Goal: Information Seeking & Learning: Learn about a topic

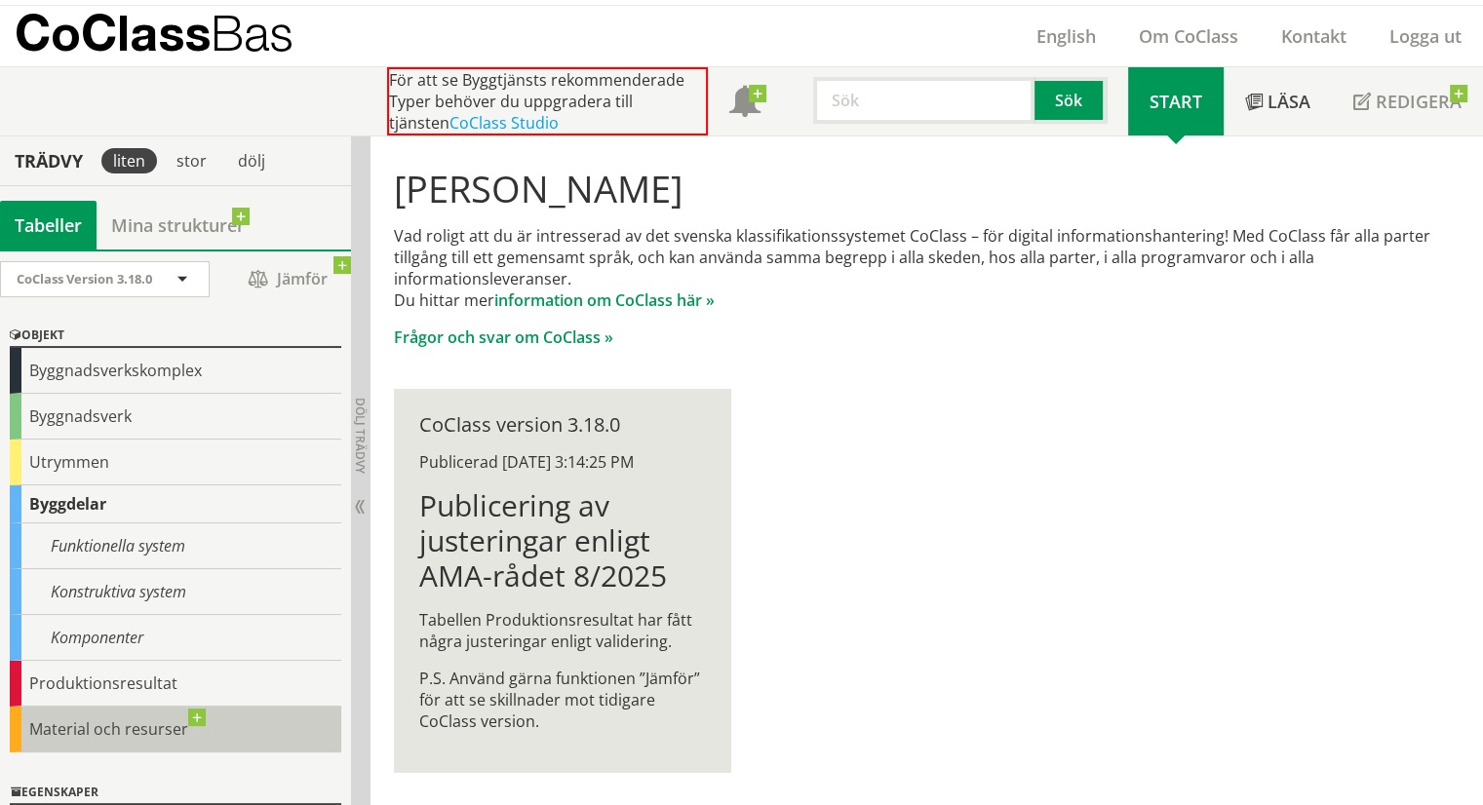
scroll to position [48, 0]
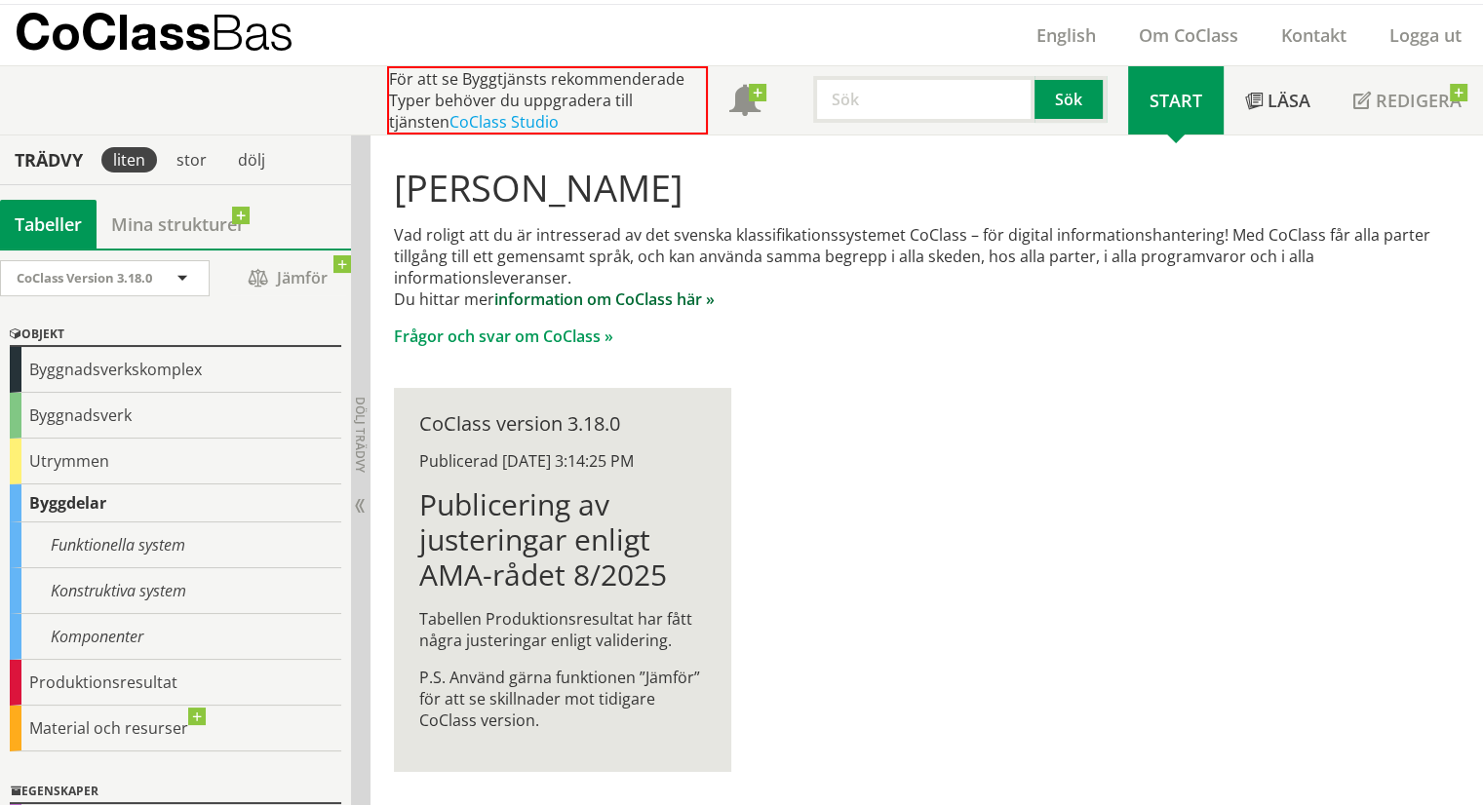
click at [597, 301] on link "information om CoClass här »" at bounding box center [604, 299] width 220 height 21
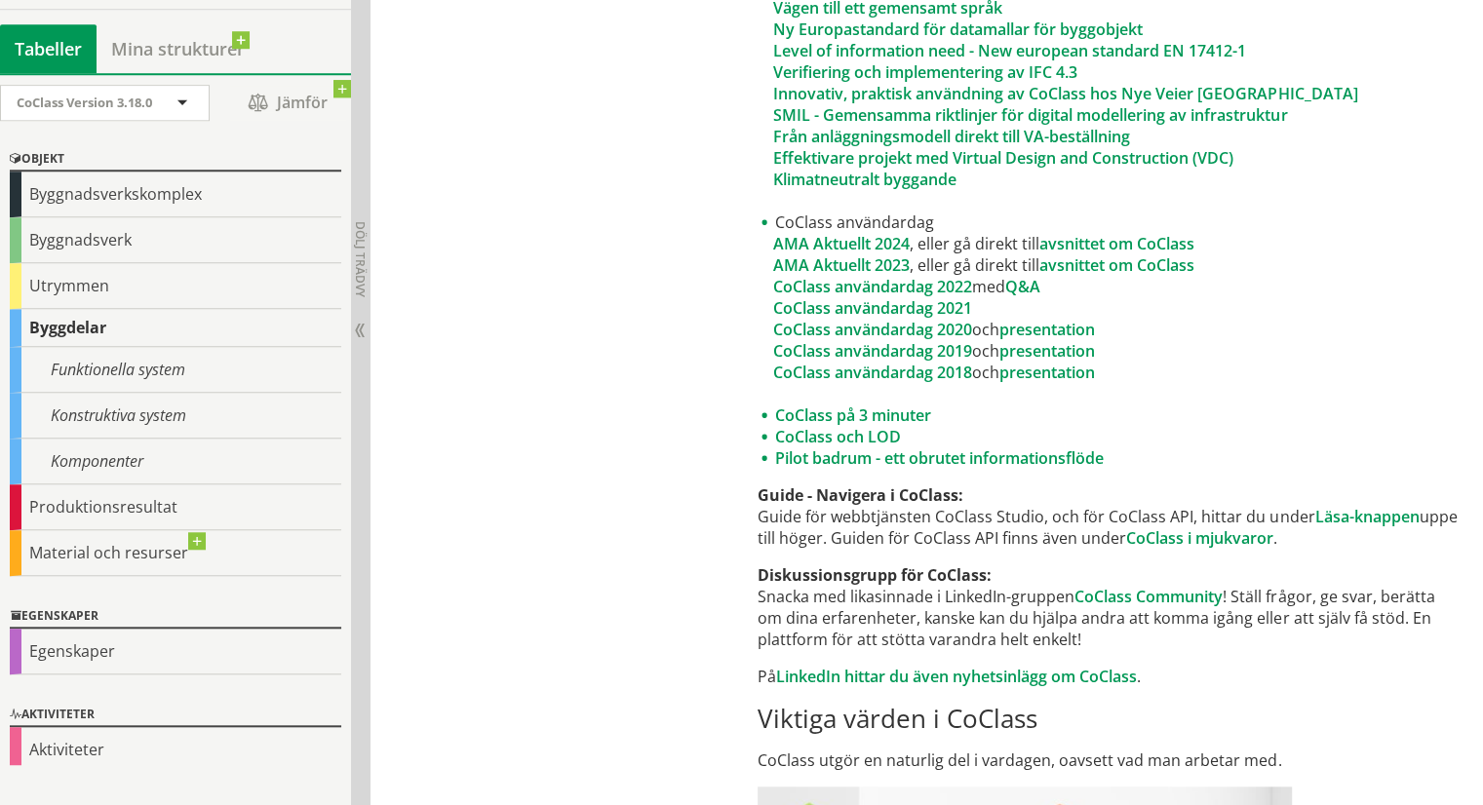
scroll to position [1657, 0]
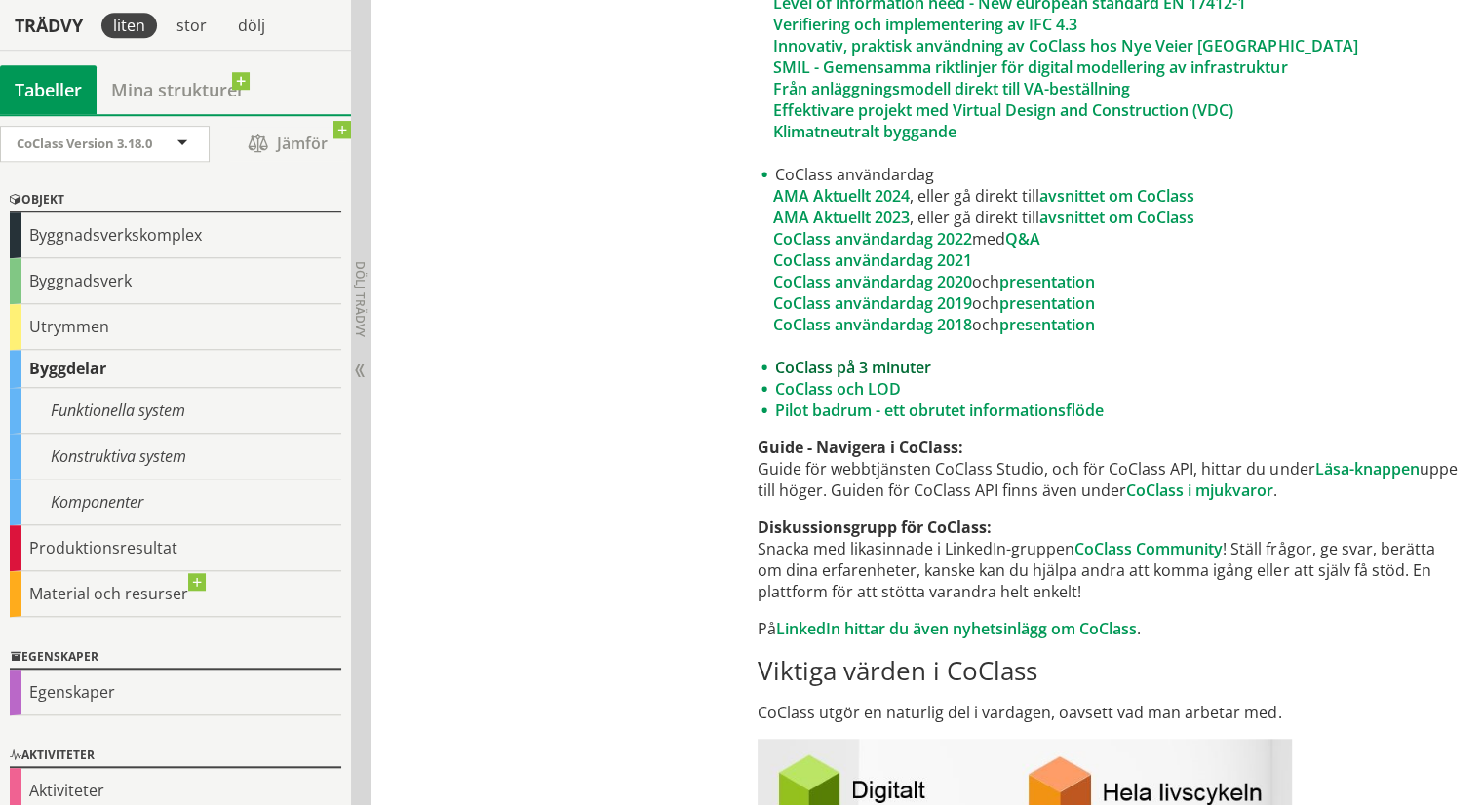
click at [893, 365] on link "CoClass på 3 minuter" at bounding box center [853, 367] width 156 height 21
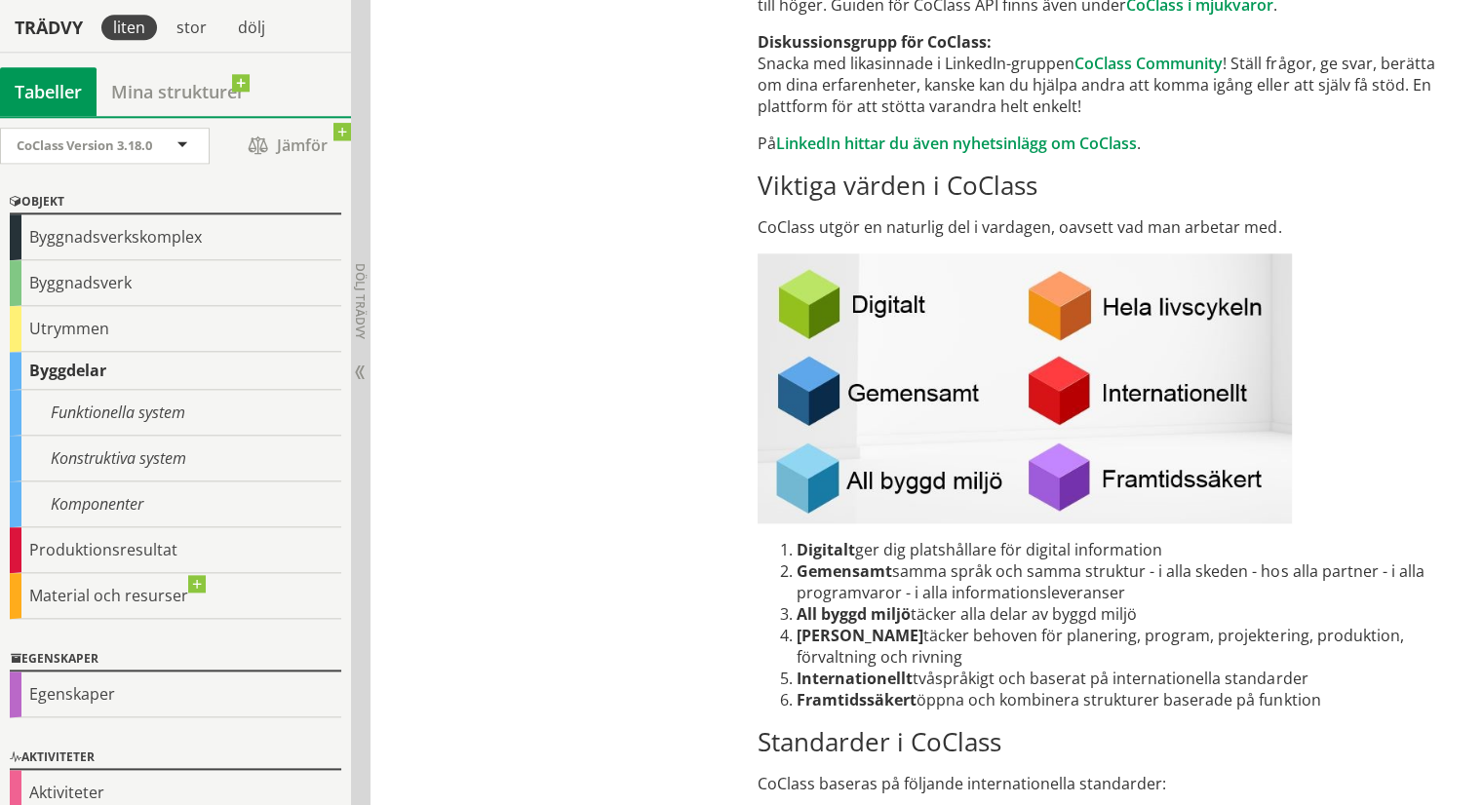
scroll to position [2145, 0]
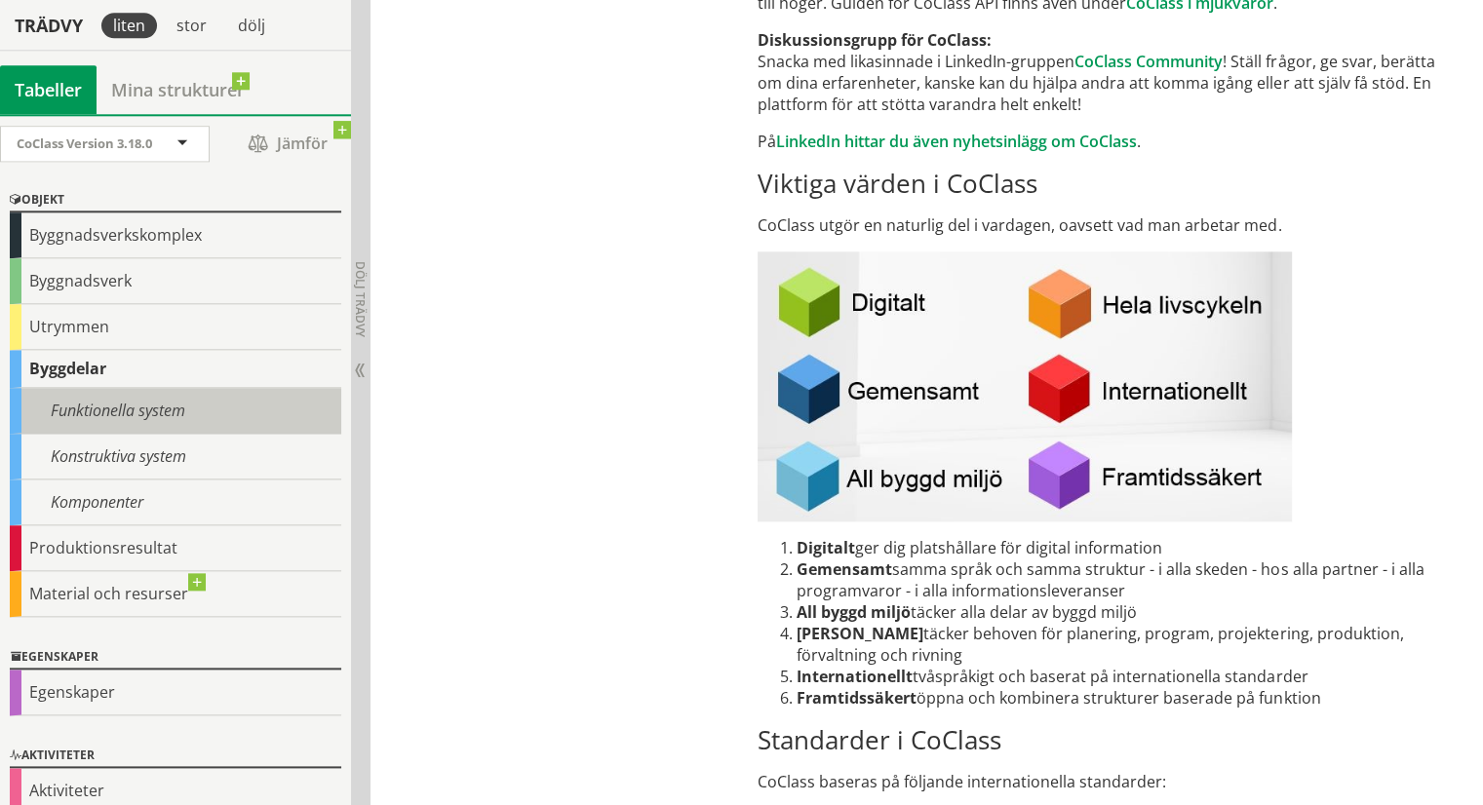
click at [123, 419] on div "Funktionella system" at bounding box center [175, 411] width 331 height 46
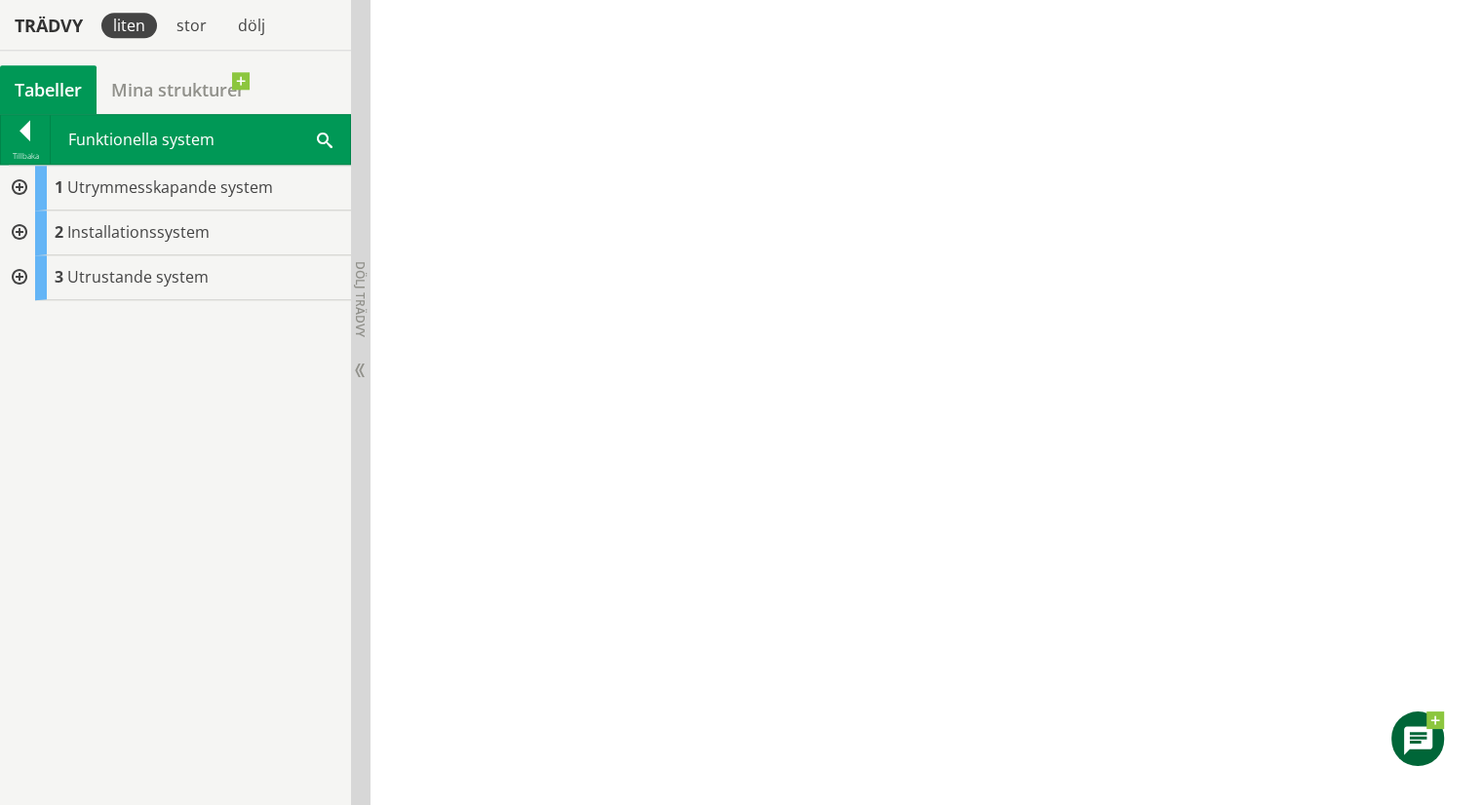
click at [22, 185] on div at bounding box center [17, 188] width 35 height 45
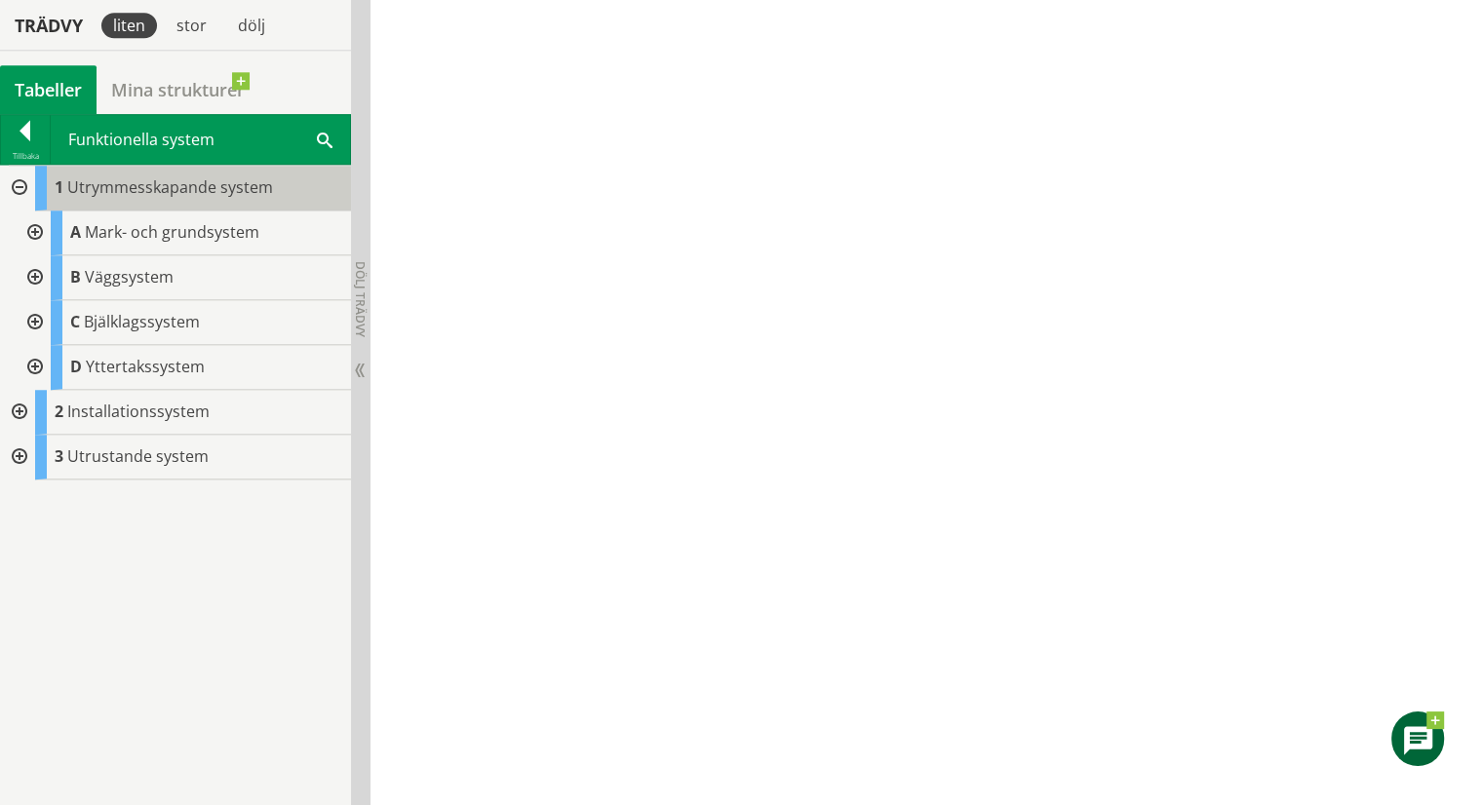
click at [151, 186] on span "Utrymmesskapande system" at bounding box center [170, 186] width 206 height 21
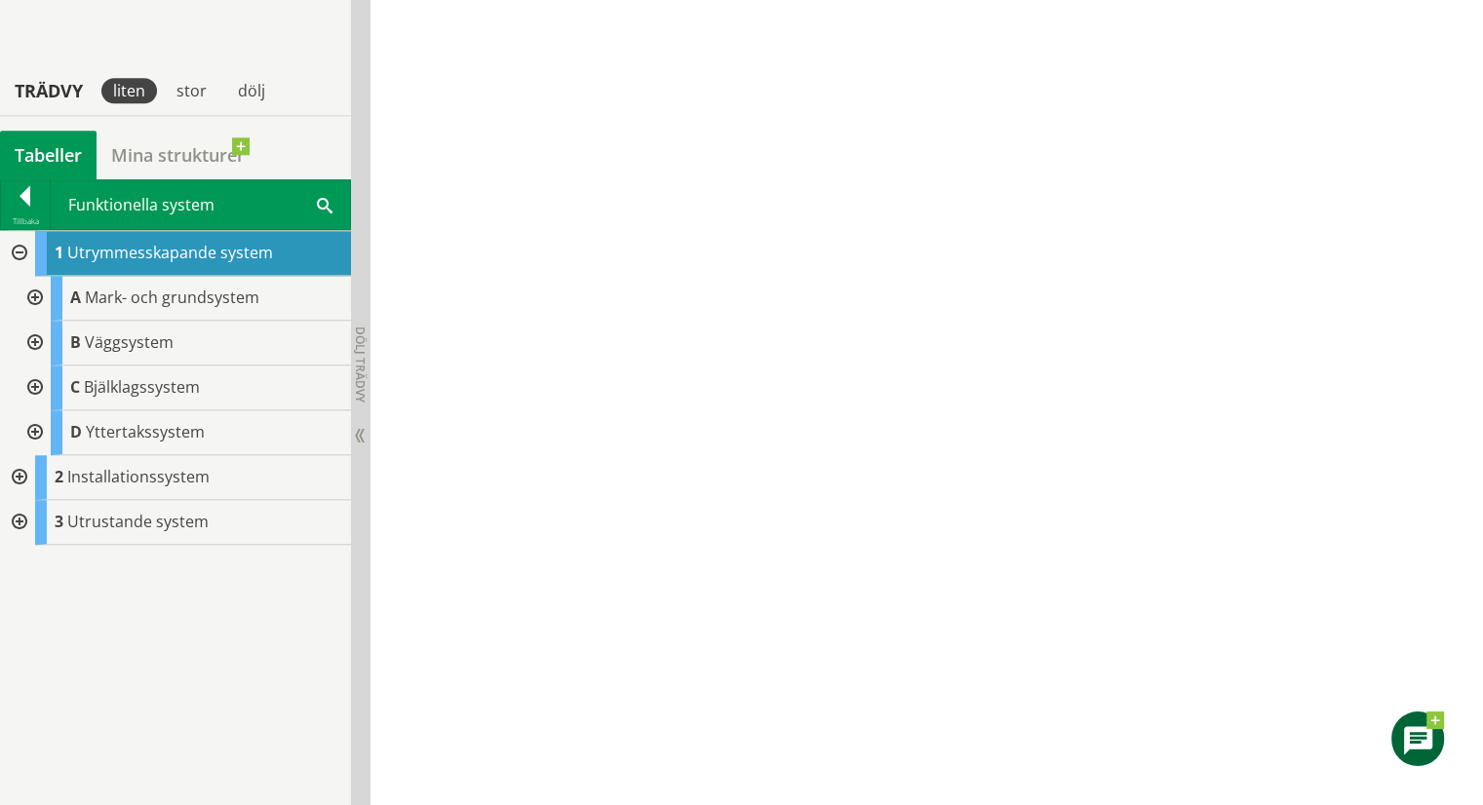
scroll to position [1658, 0]
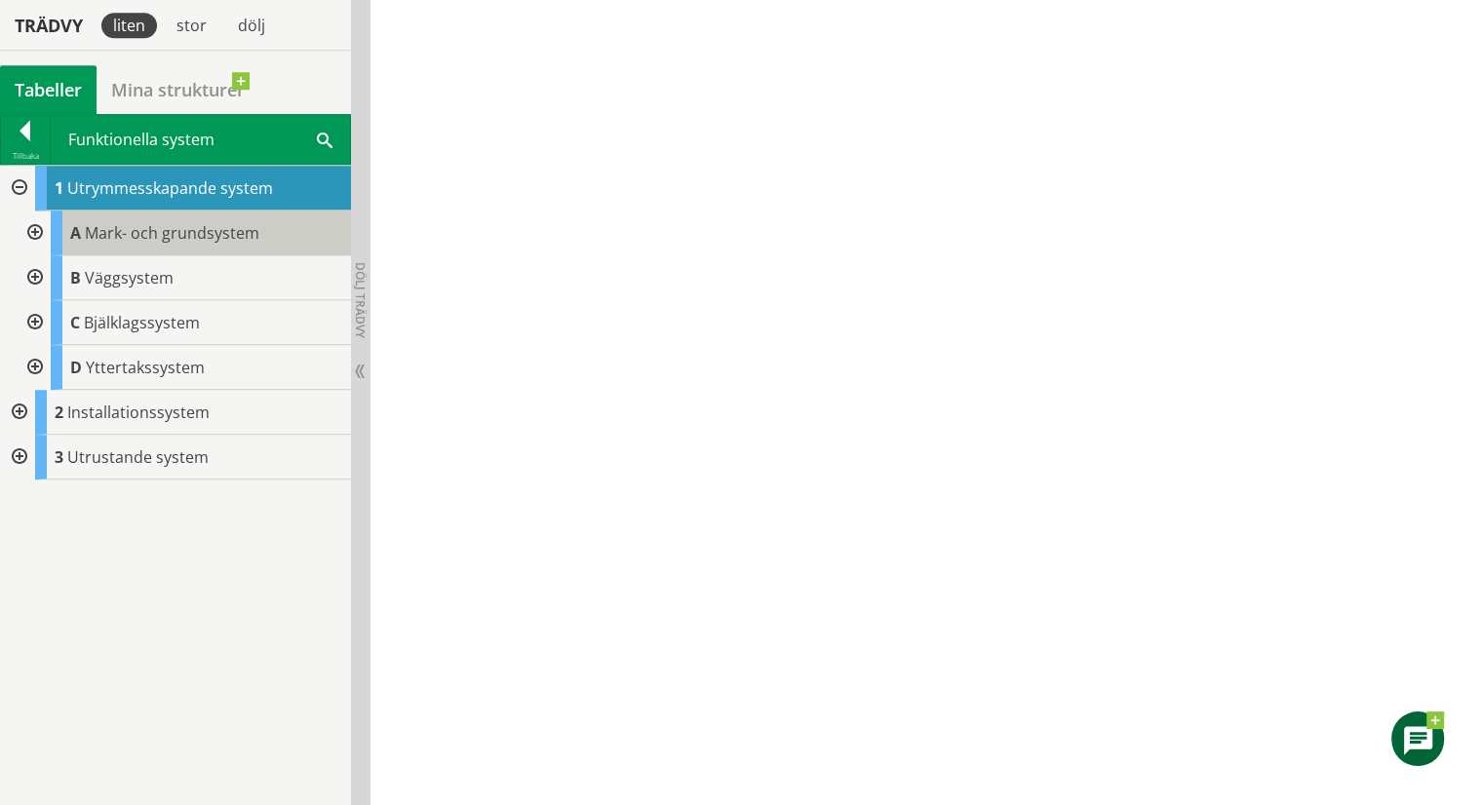
click at [110, 228] on span "Mark- och grundsystem" at bounding box center [172, 232] width 175 height 21
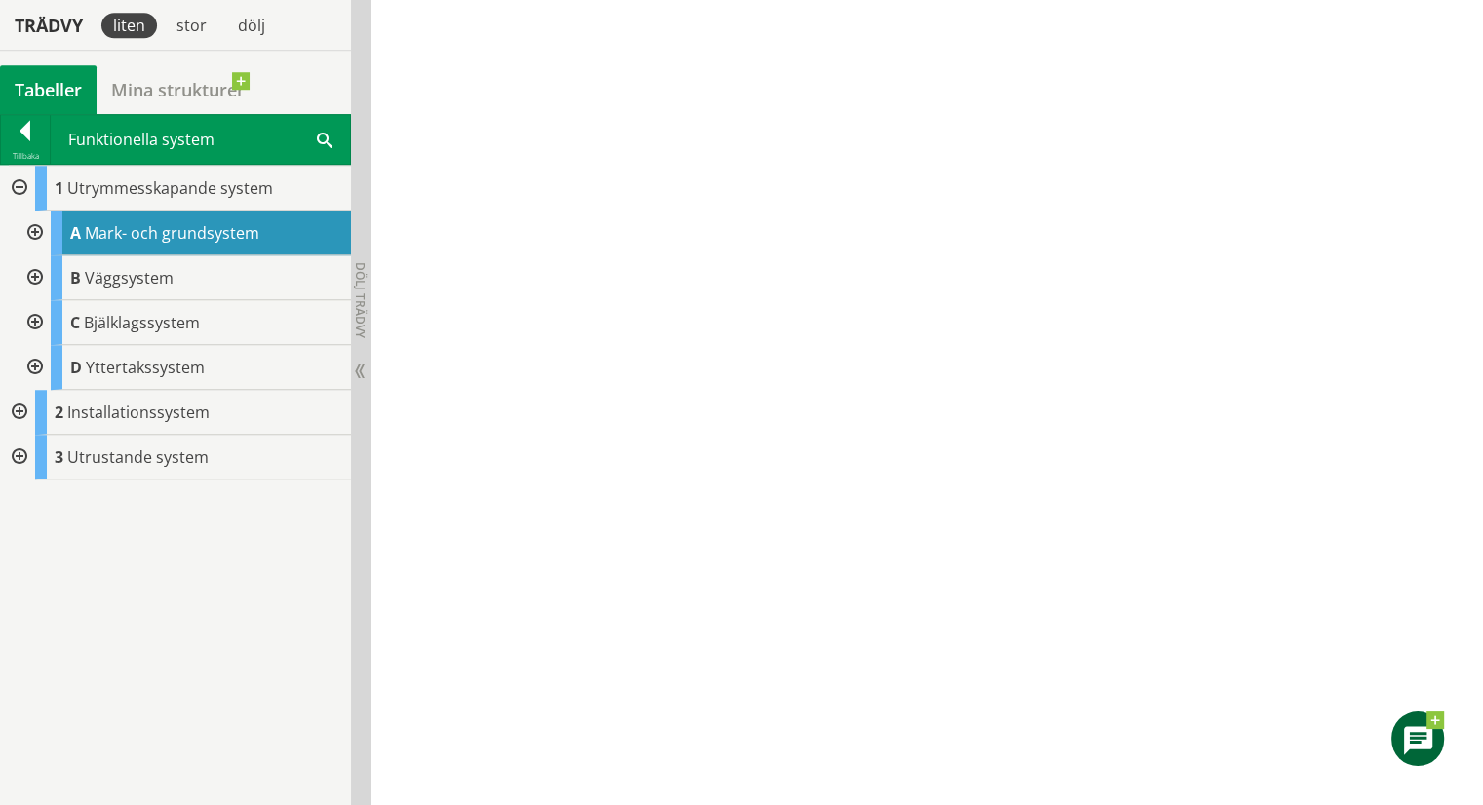
click at [31, 231] on div at bounding box center [33, 233] width 35 height 45
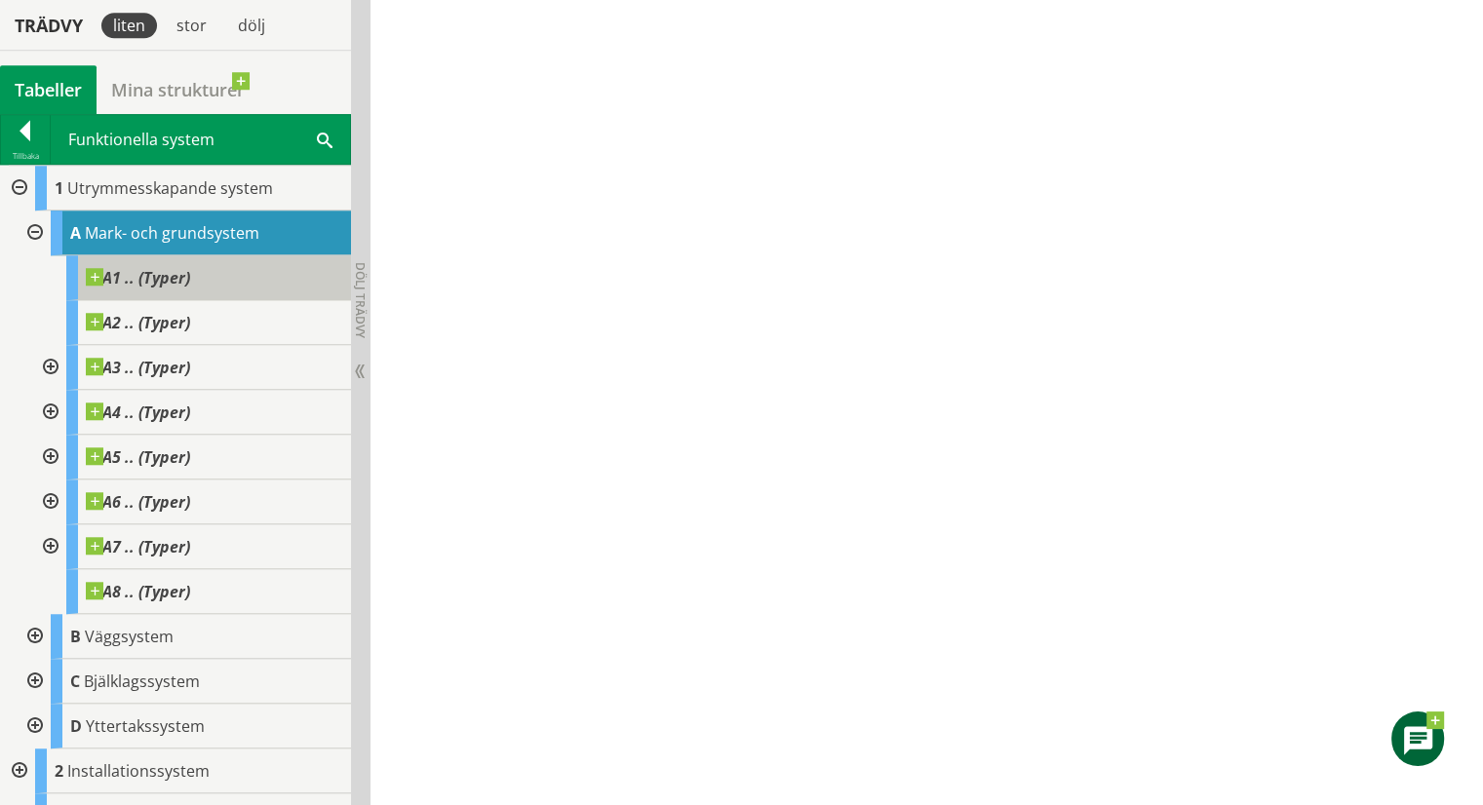
click at [158, 275] on span "A1 .. (Typer)" at bounding box center [138, 277] width 104 height 19
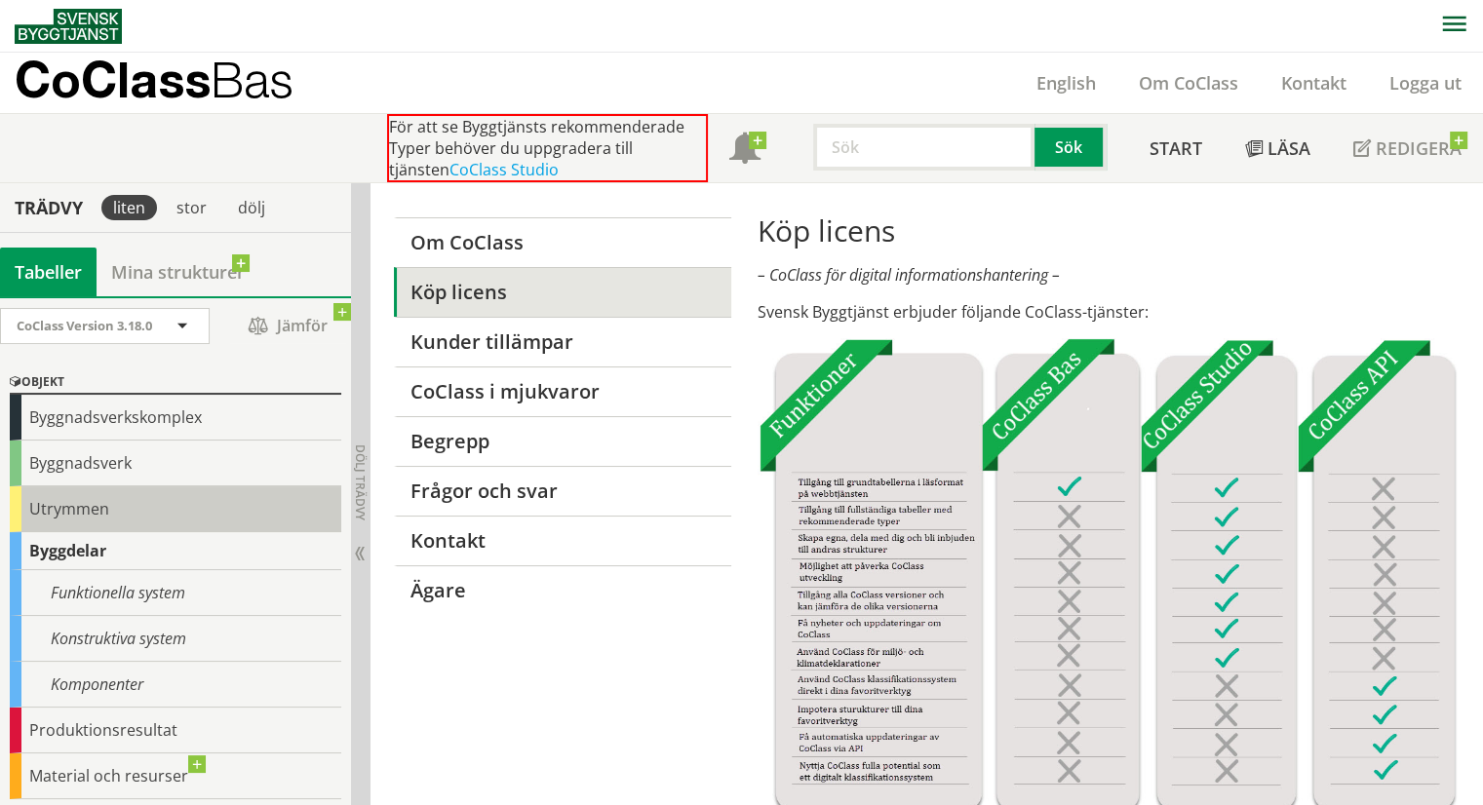
scroll to position [97, 0]
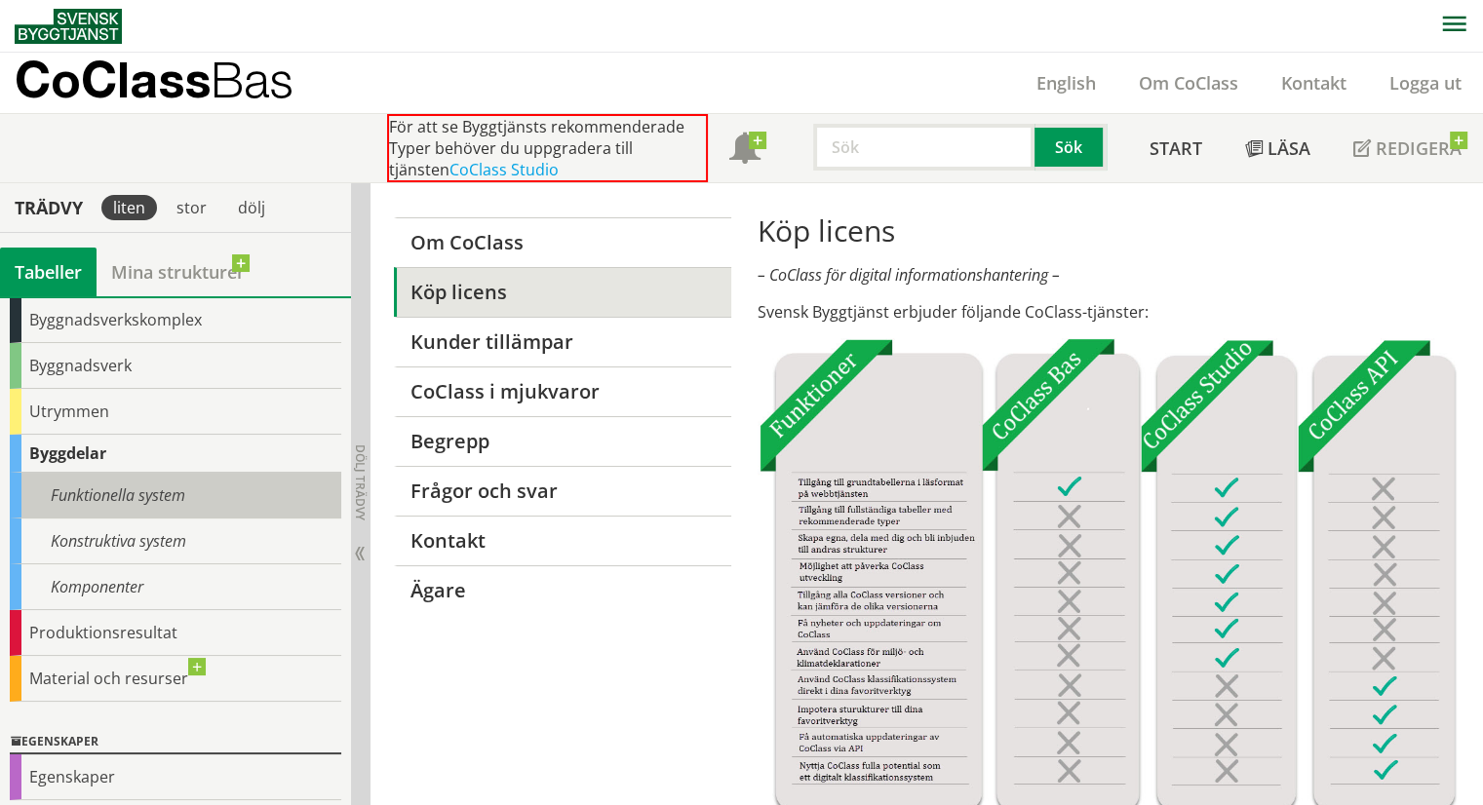
click at [107, 494] on div "Funktionella system" at bounding box center [175, 496] width 331 height 46
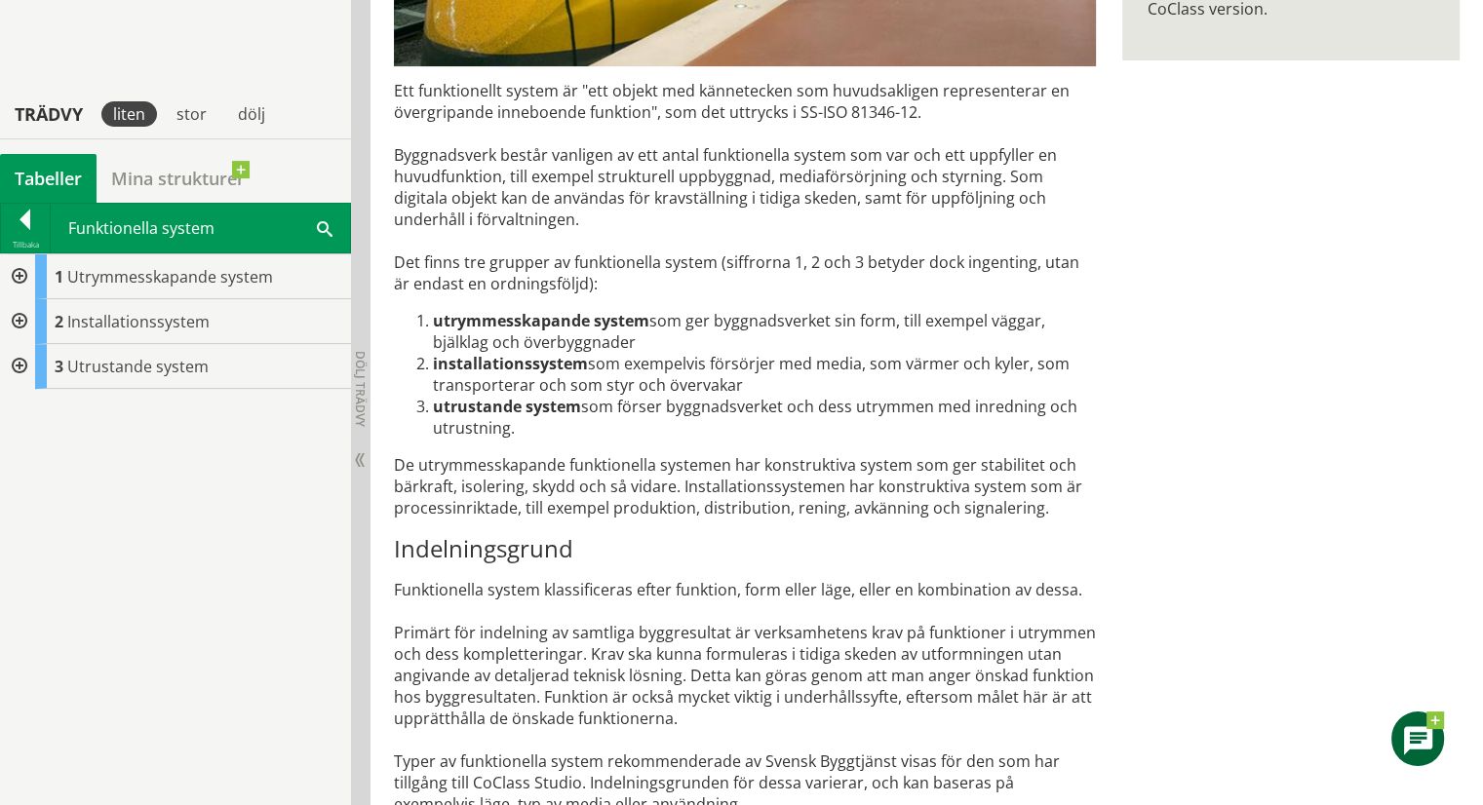
scroll to position [599, 0]
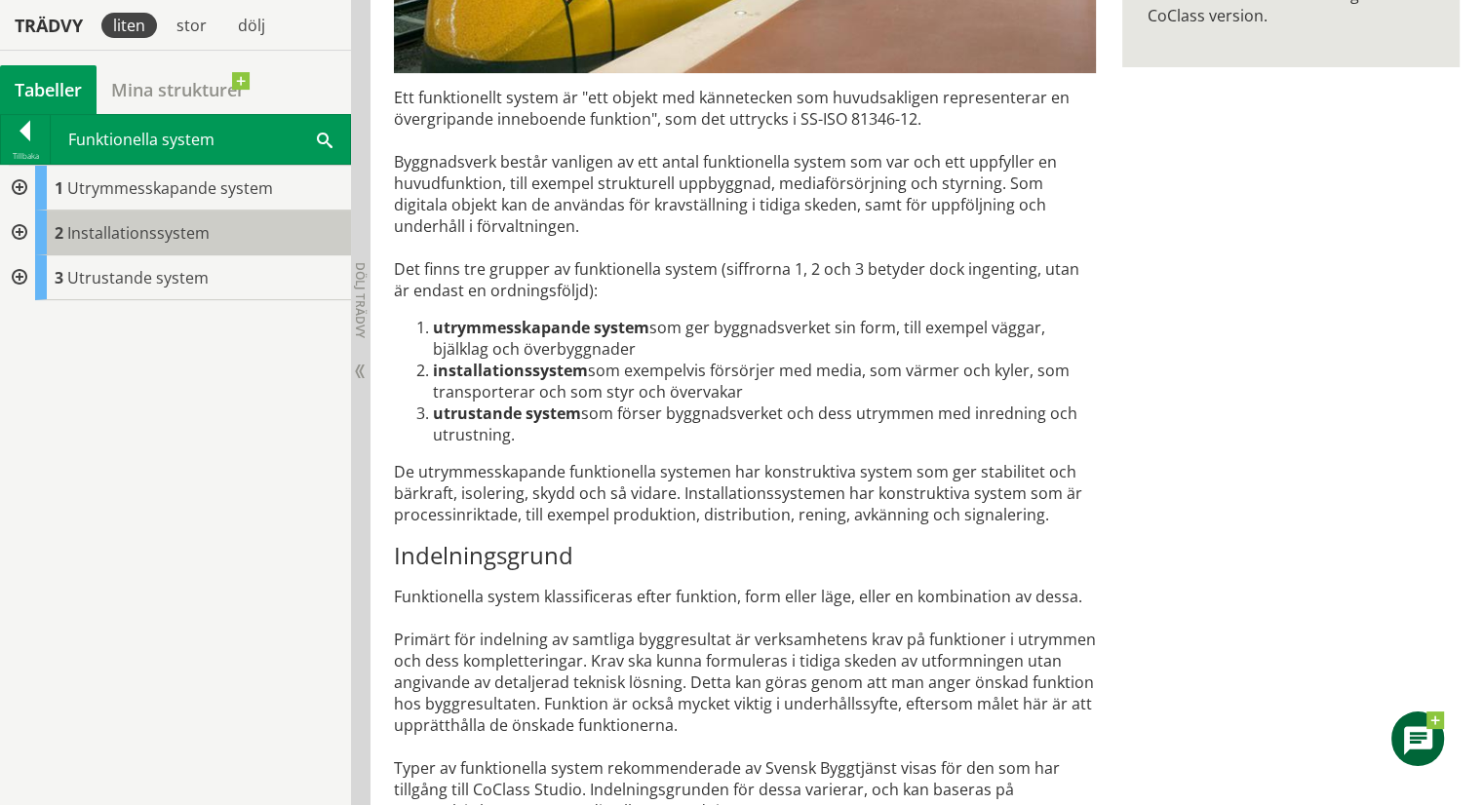
click at [140, 231] on span "Installationssystem" at bounding box center [138, 232] width 142 height 21
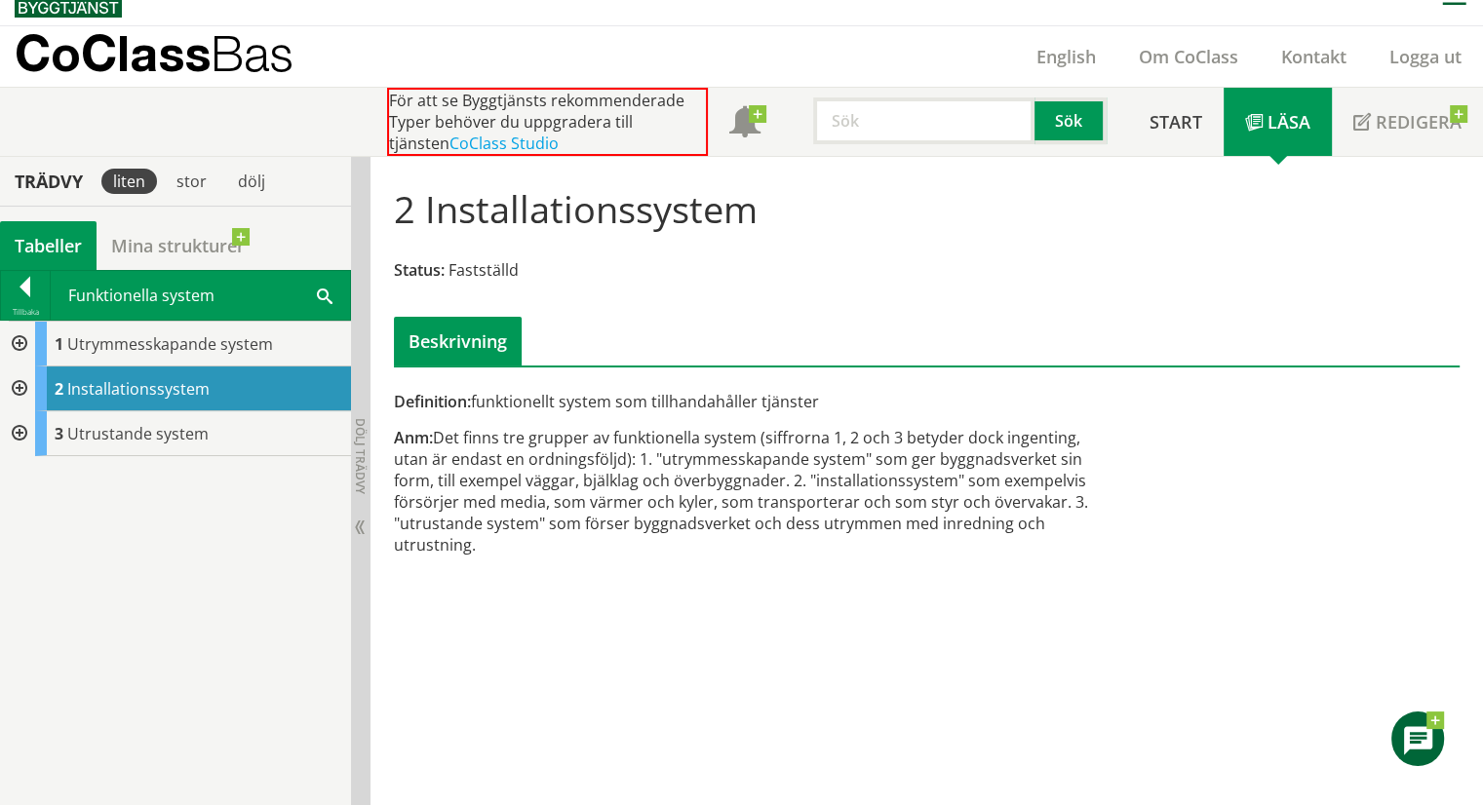
scroll to position [14, 0]
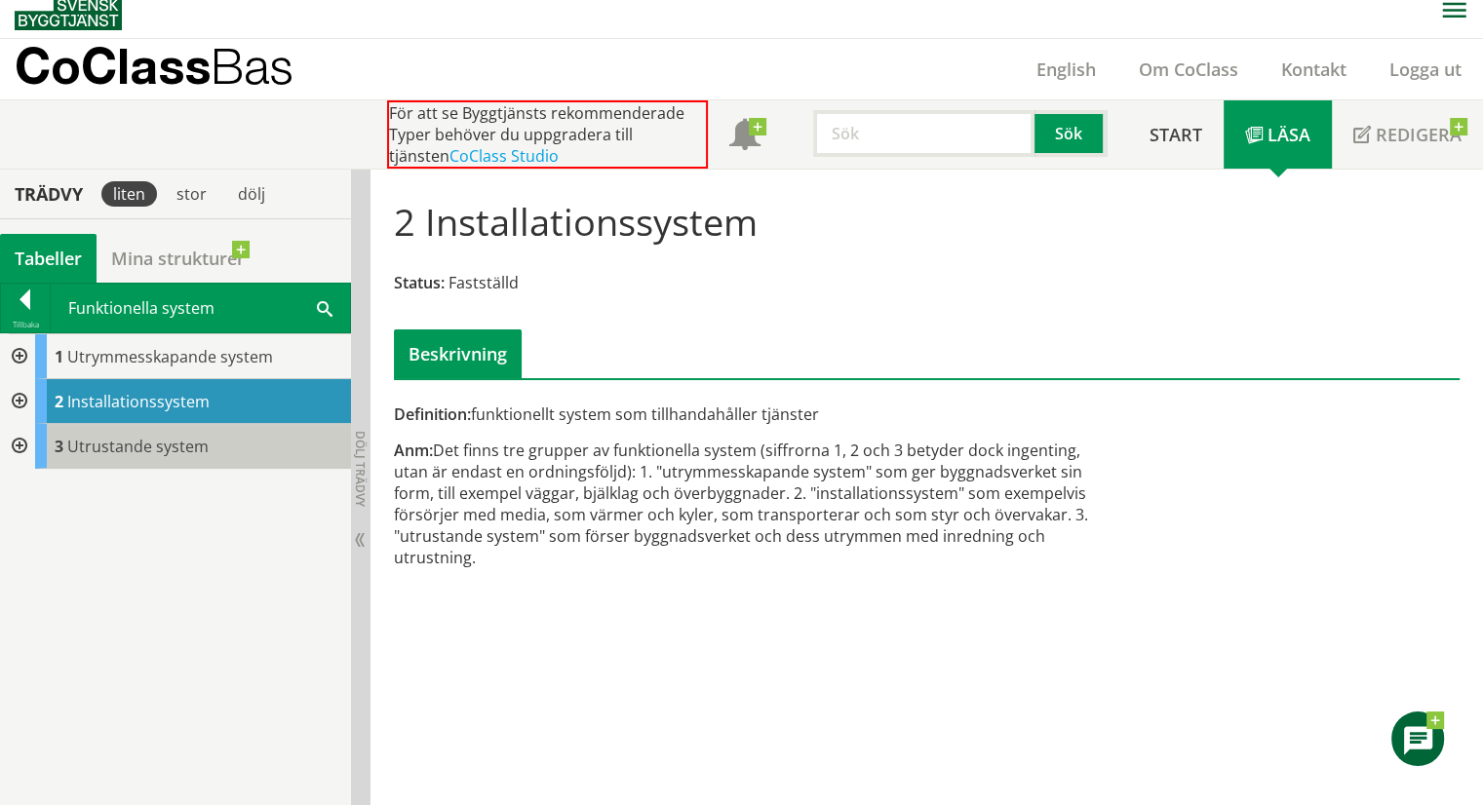
click at [166, 453] on span "Utrustande system" at bounding box center [137, 446] width 141 height 21
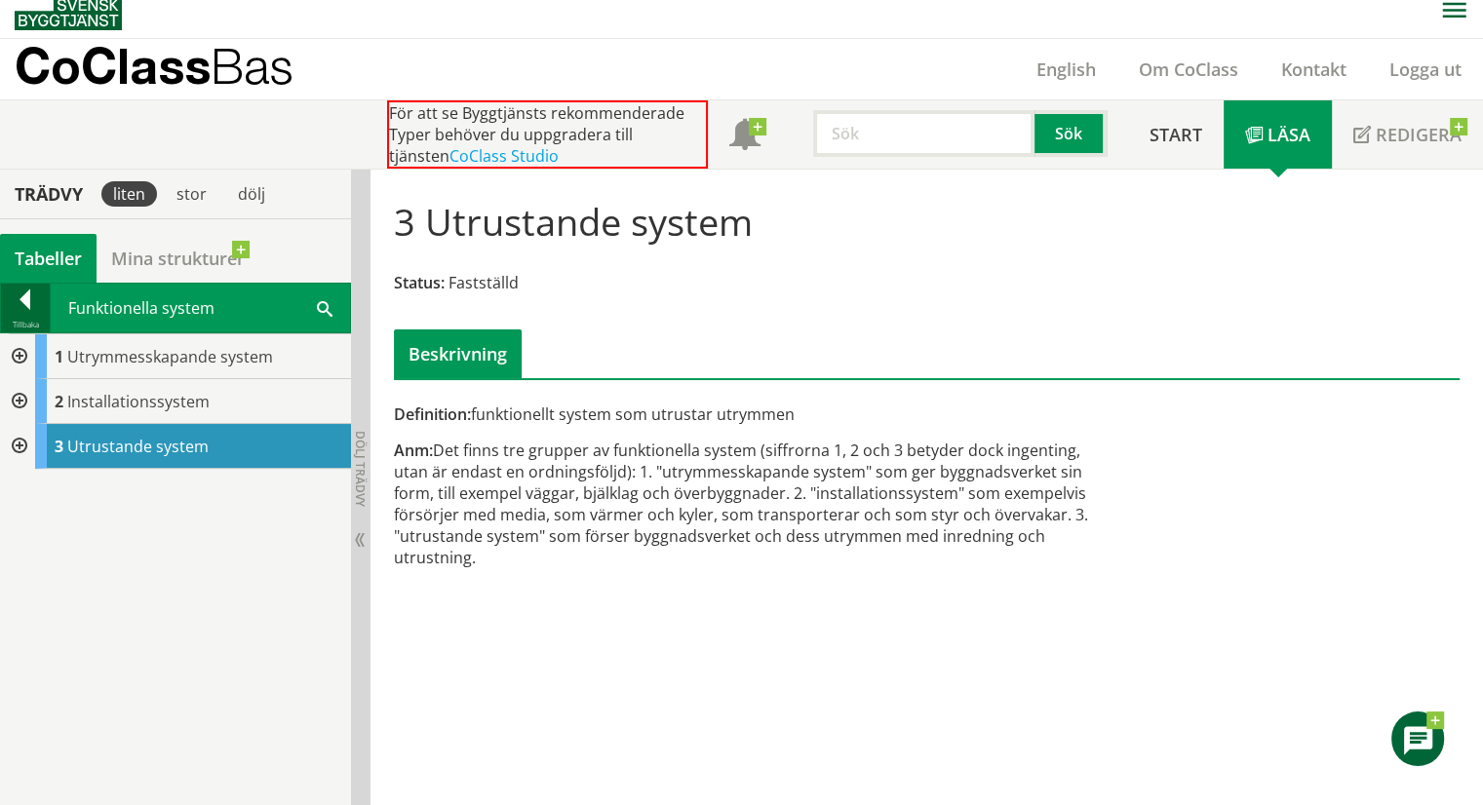
click at [24, 305] on div at bounding box center [25, 303] width 49 height 27
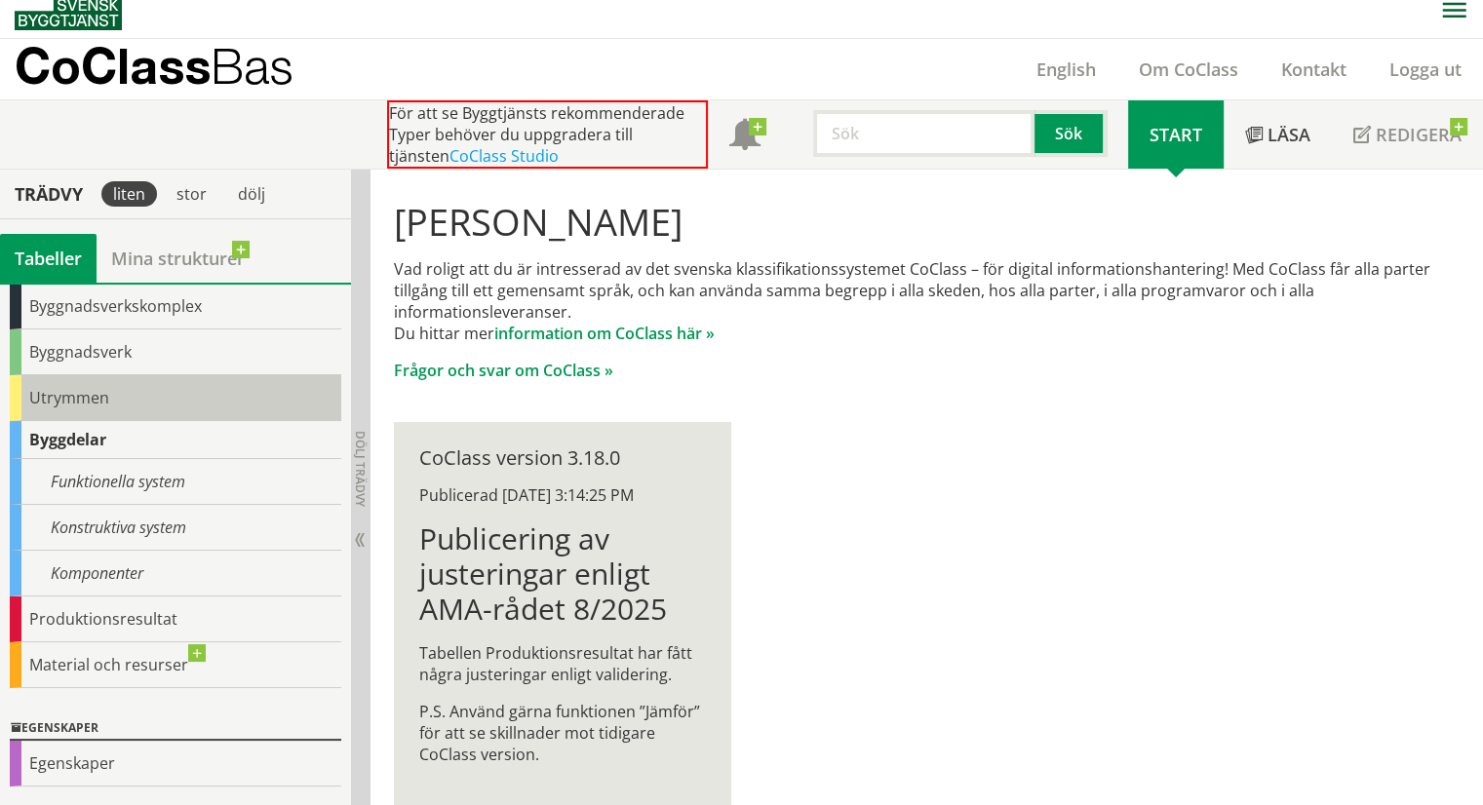
click at [90, 398] on div "Utrymmen" at bounding box center [175, 398] width 331 height 46
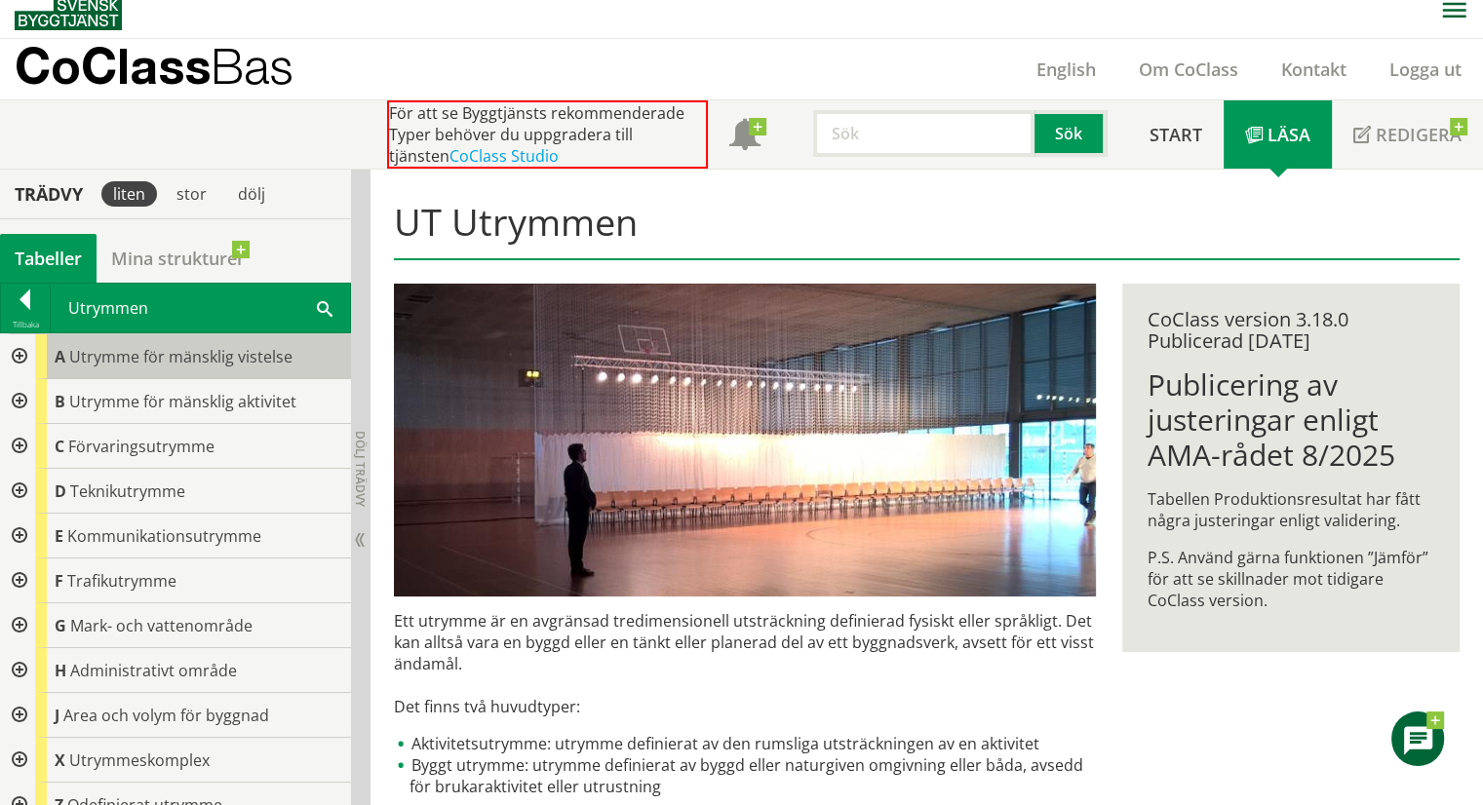
click at [168, 355] on span "Utrymme för mänsklig vistelse" at bounding box center [180, 356] width 223 height 21
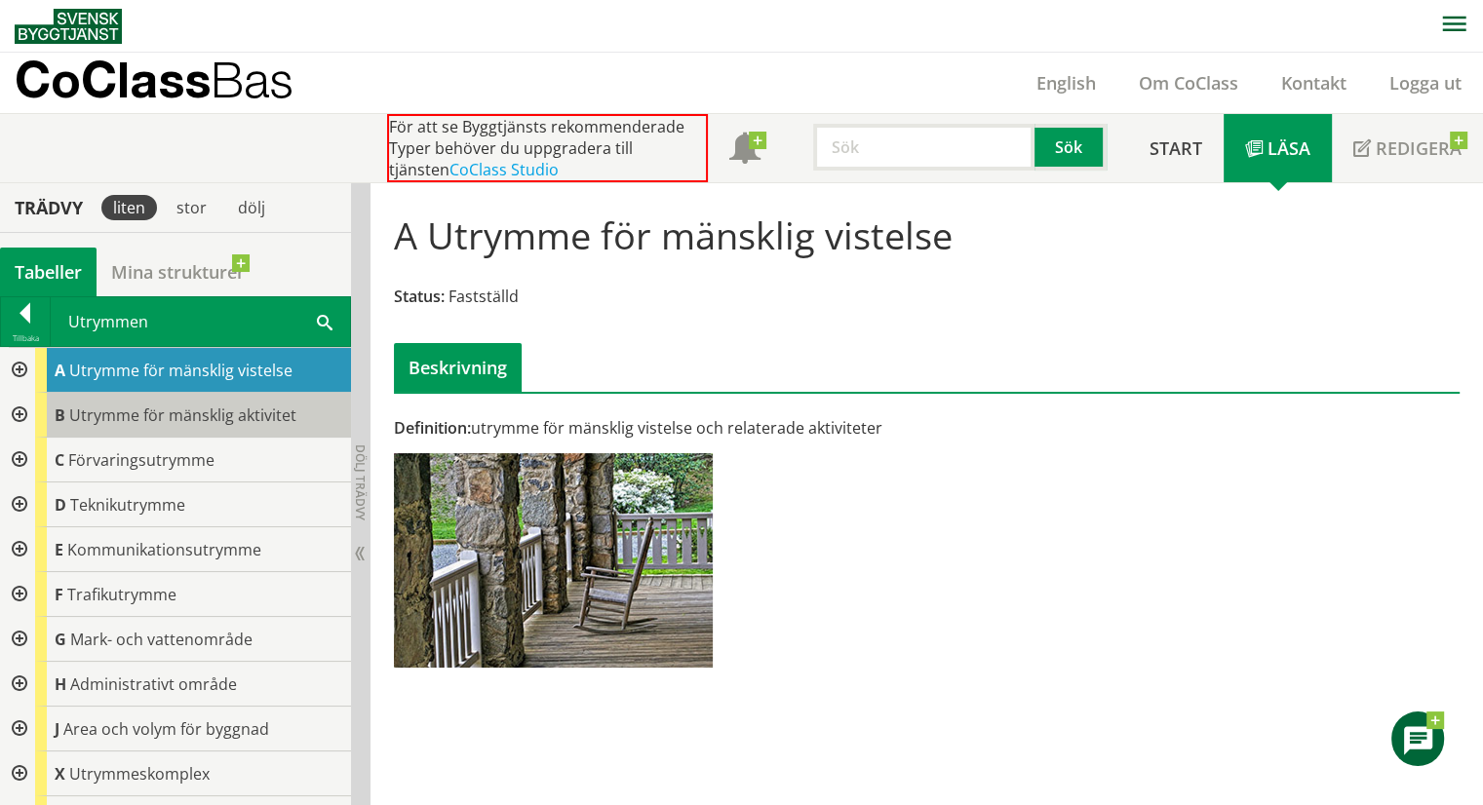
click at [173, 418] on span "Utrymme för mänsklig aktivitet" at bounding box center [182, 415] width 227 height 21
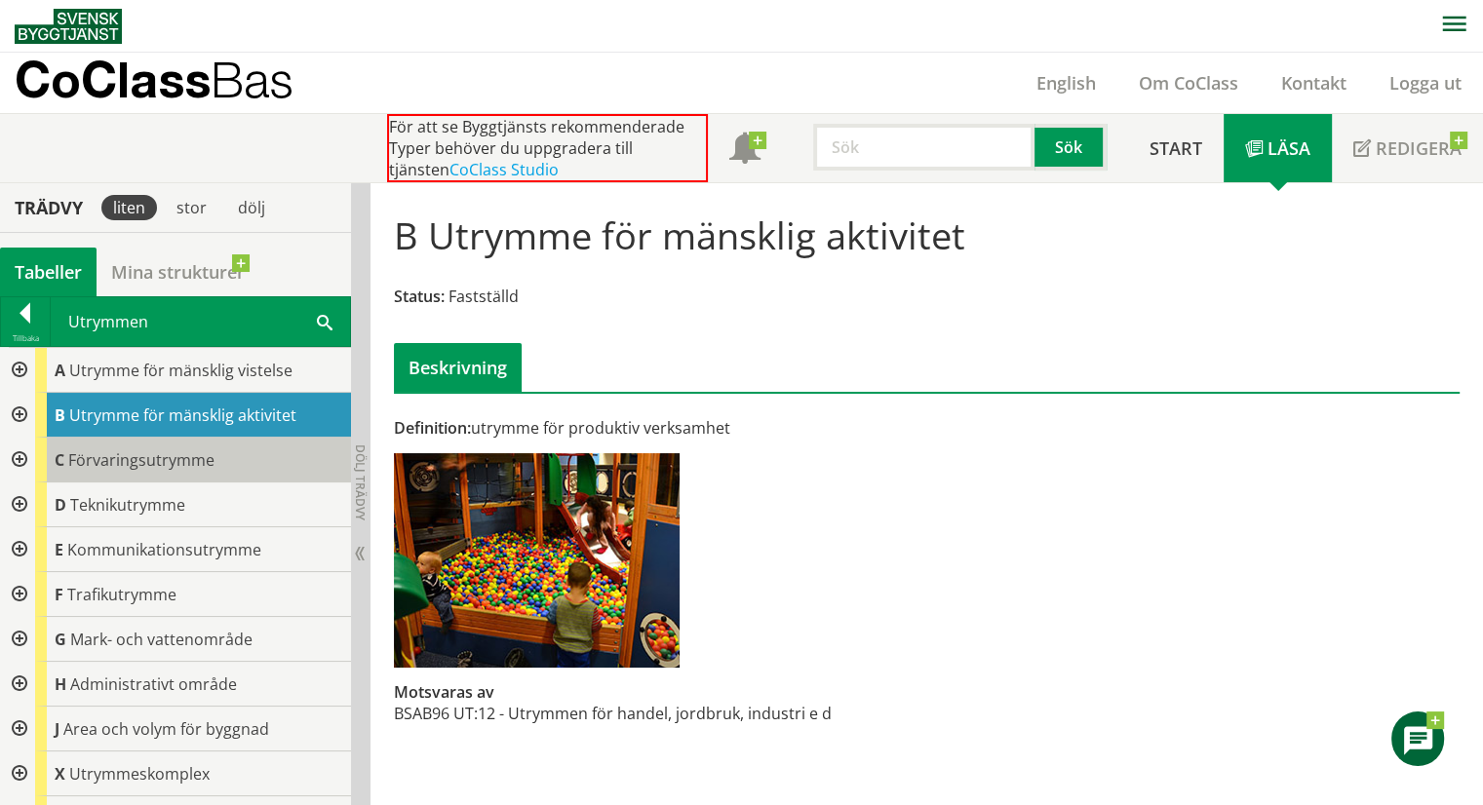
click at [105, 461] on span "Förvaringsutrymme" at bounding box center [141, 459] width 146 height 21
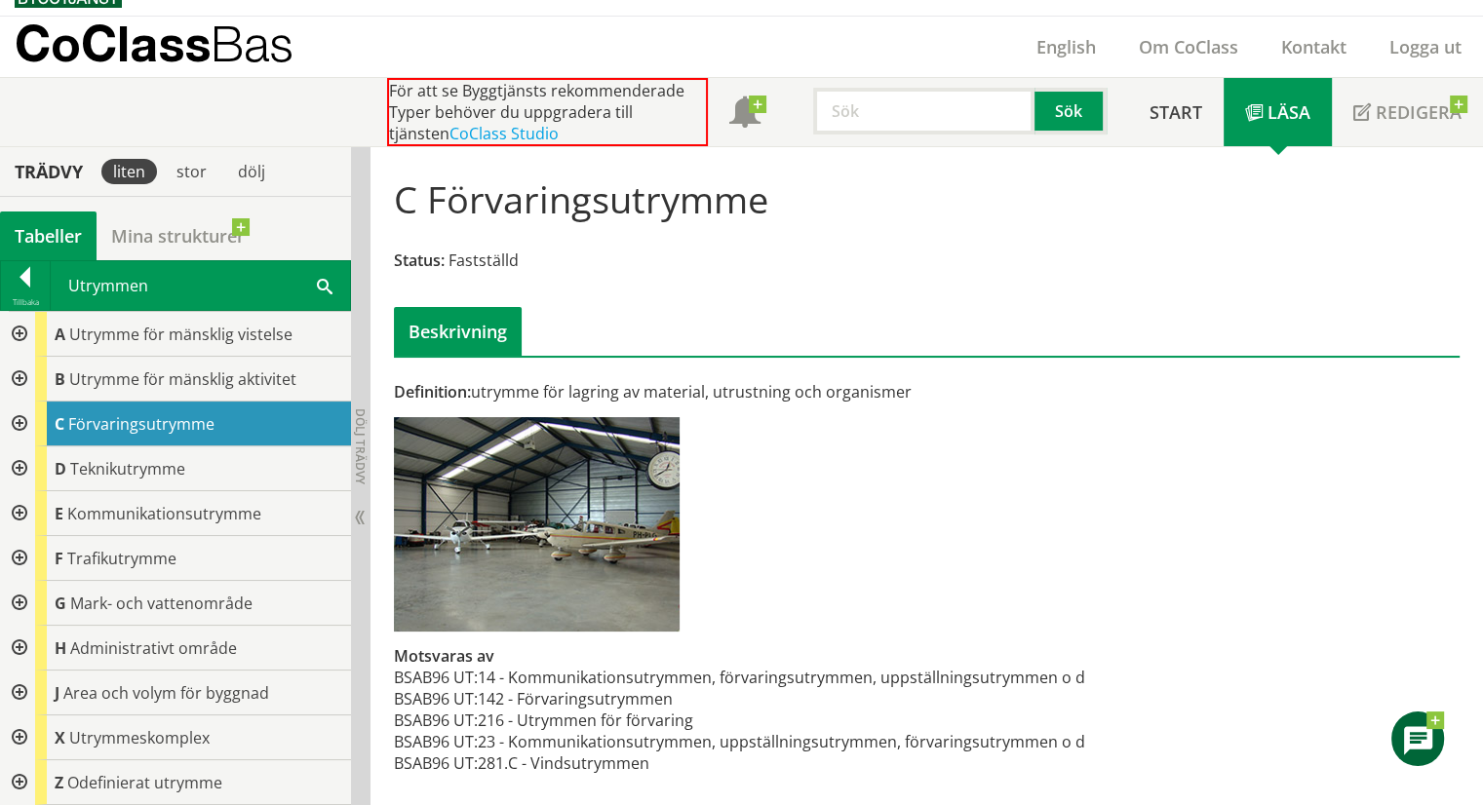
scroll to position [37, 0]
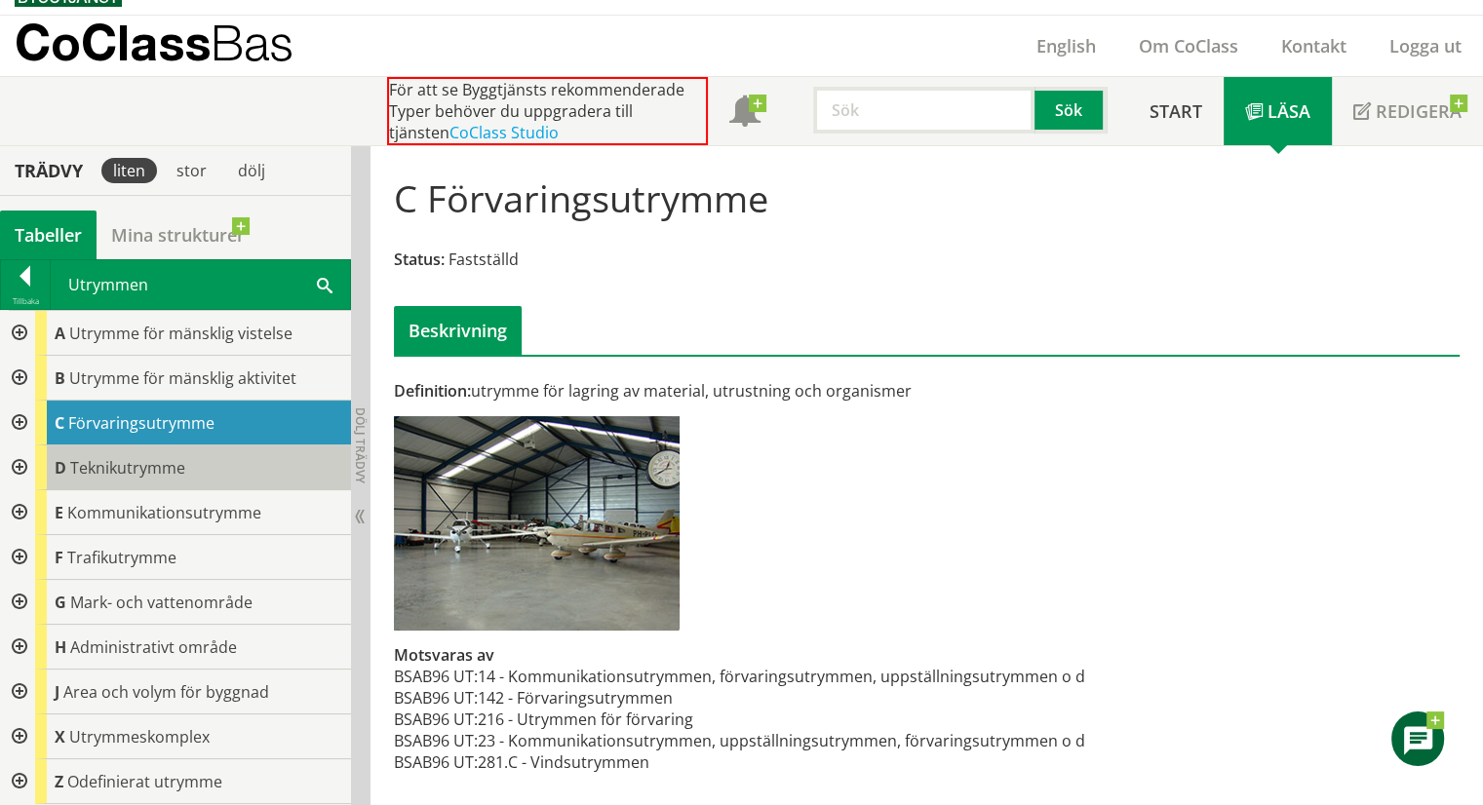
click at [152, 450] on div "D Teknikutrymme" at bounding box center [193, 468] width 316 height 45
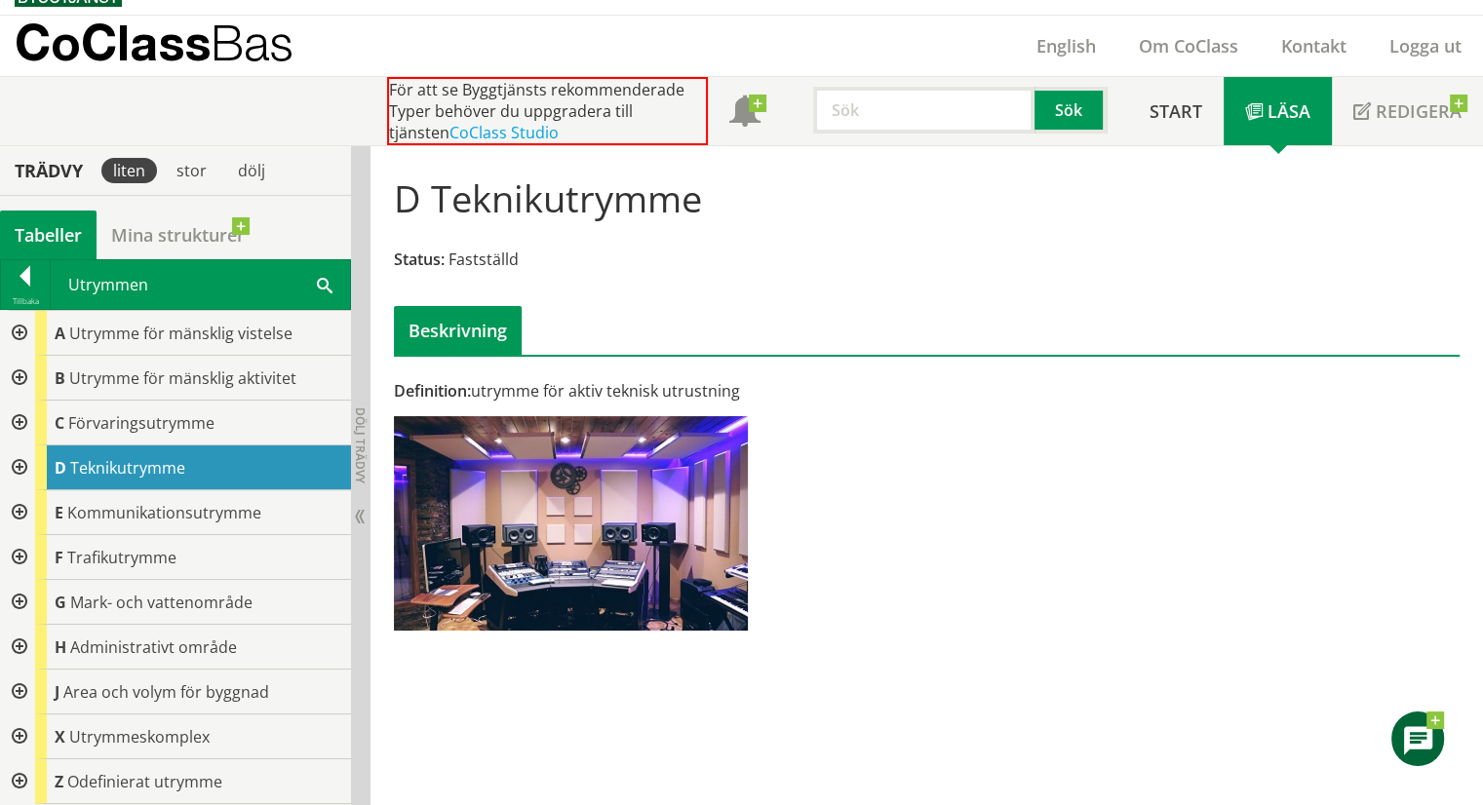
scroll to position [38, 0]
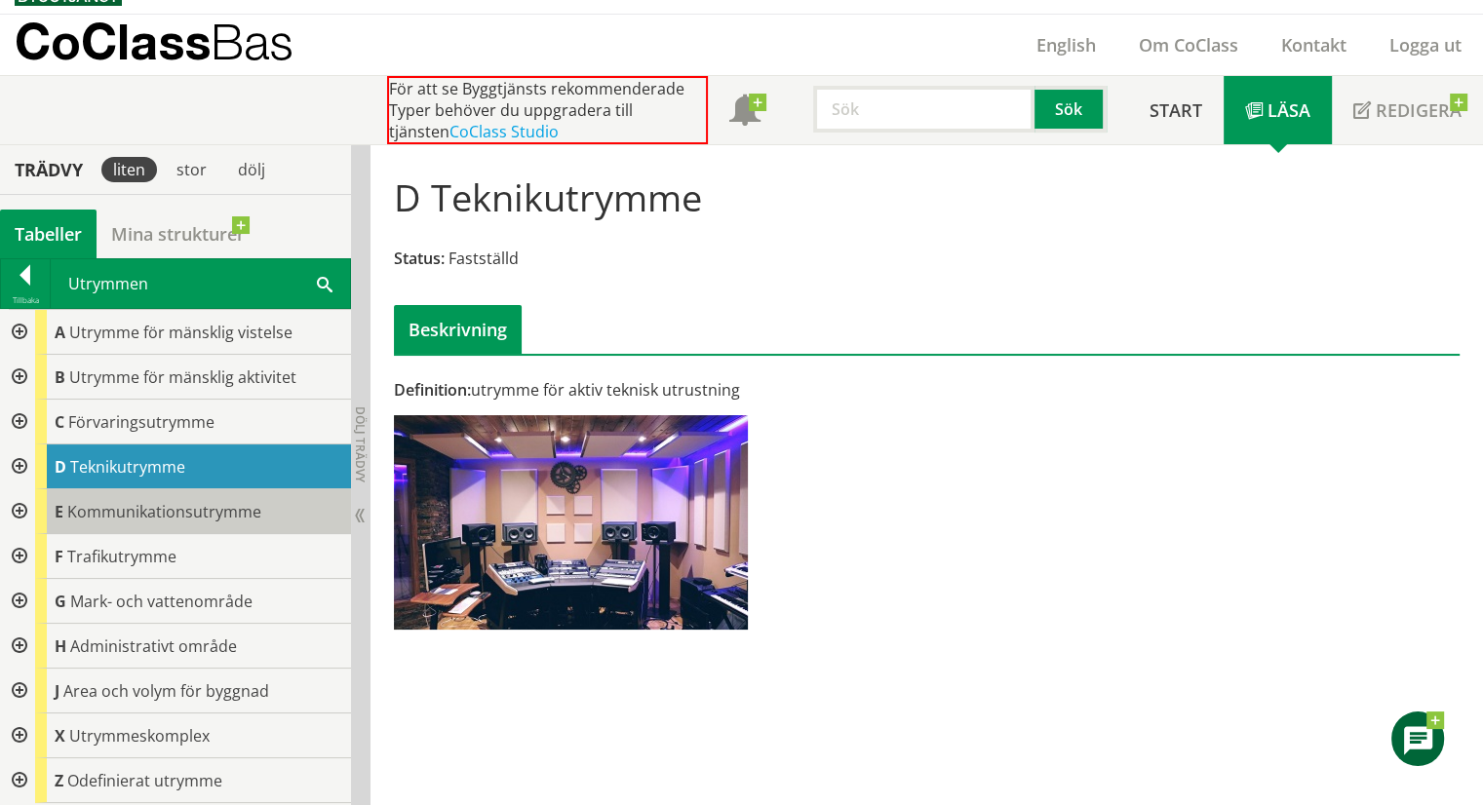
click at [136, 521] on div "E Kommunikationsutrymme" at bounding box center [193, 511] width 316 height 45
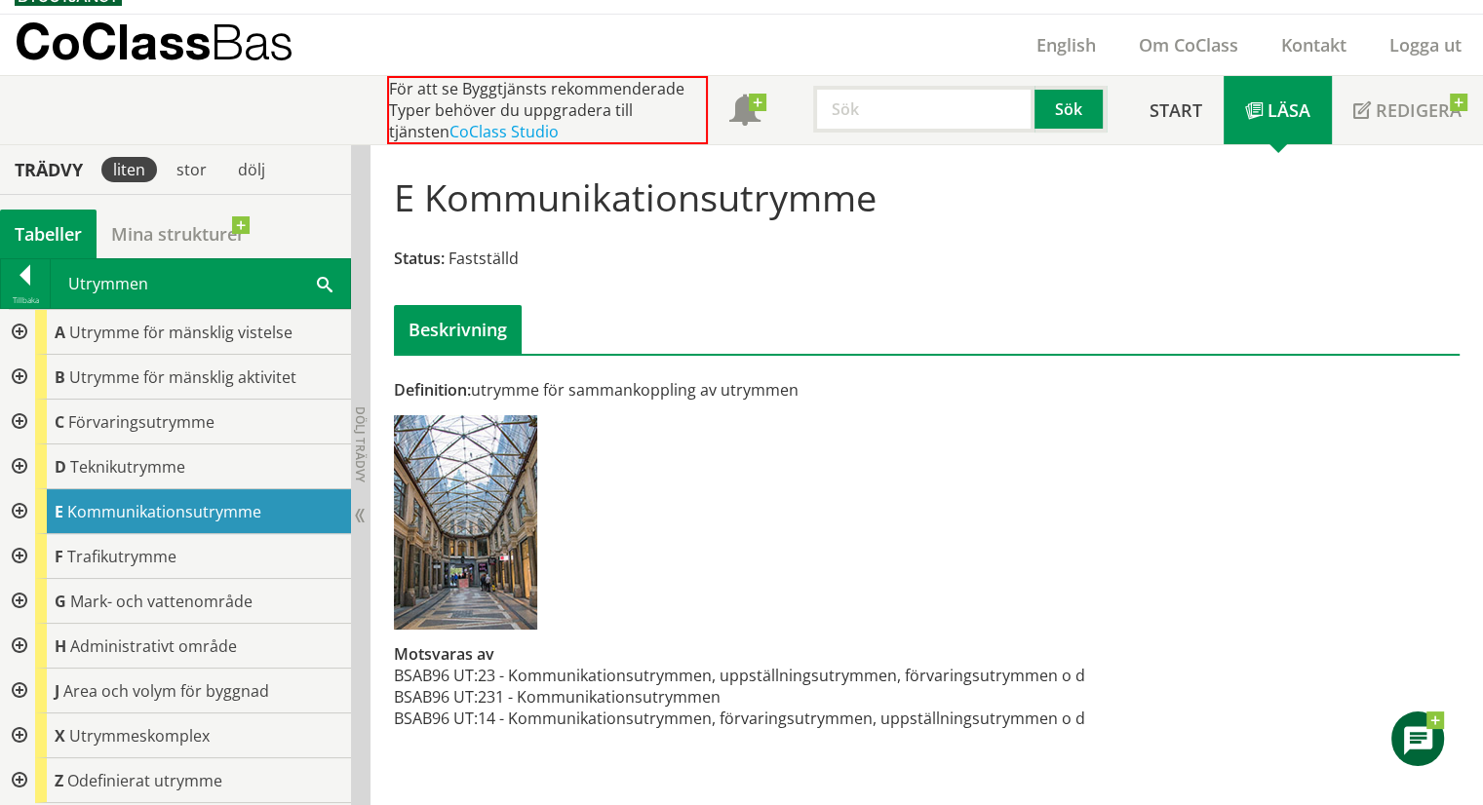
scroll to position [39, 0]
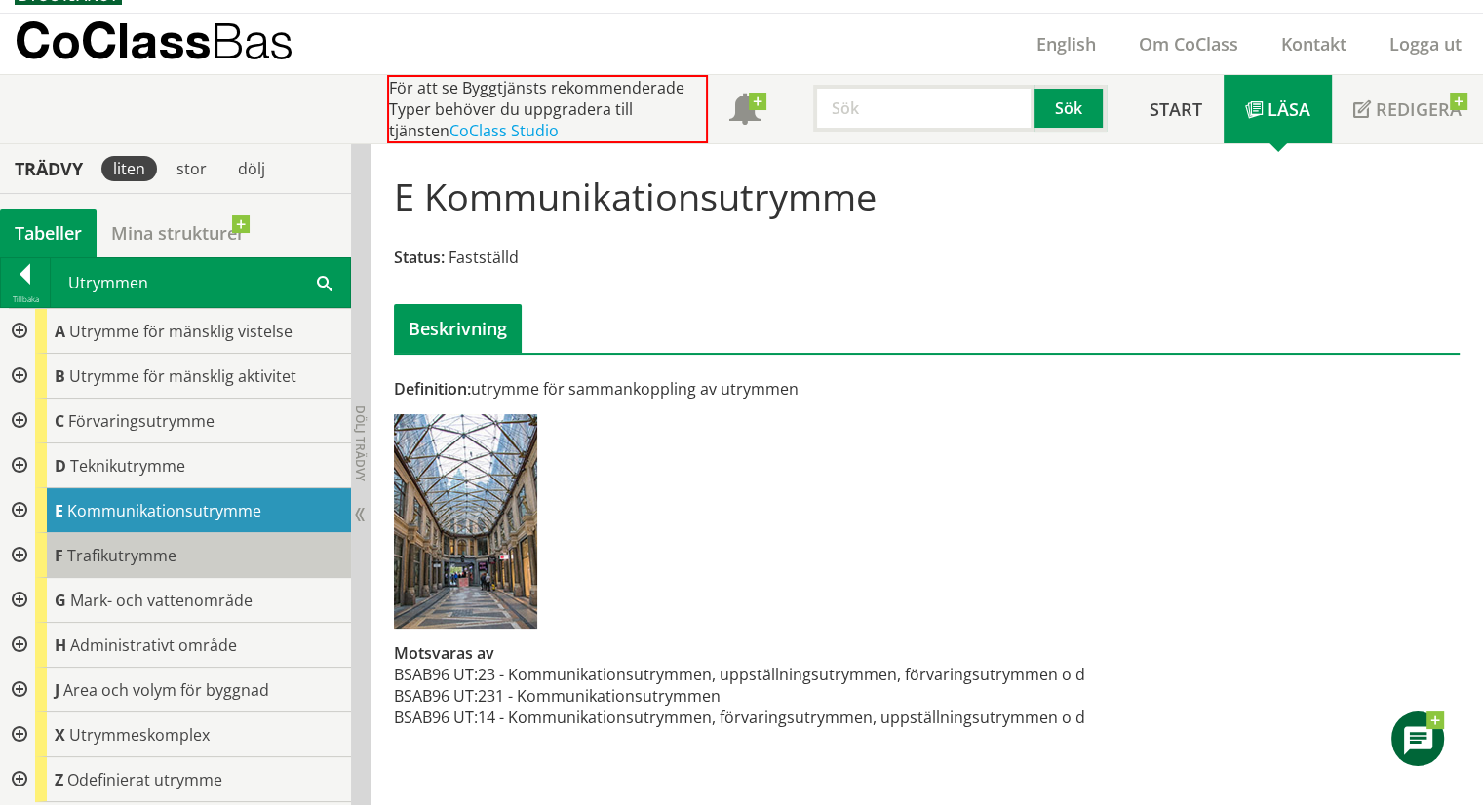
click at [153, 545] on span "Trafikutrymme" at bounding box center [121, 555] width 109 height 21
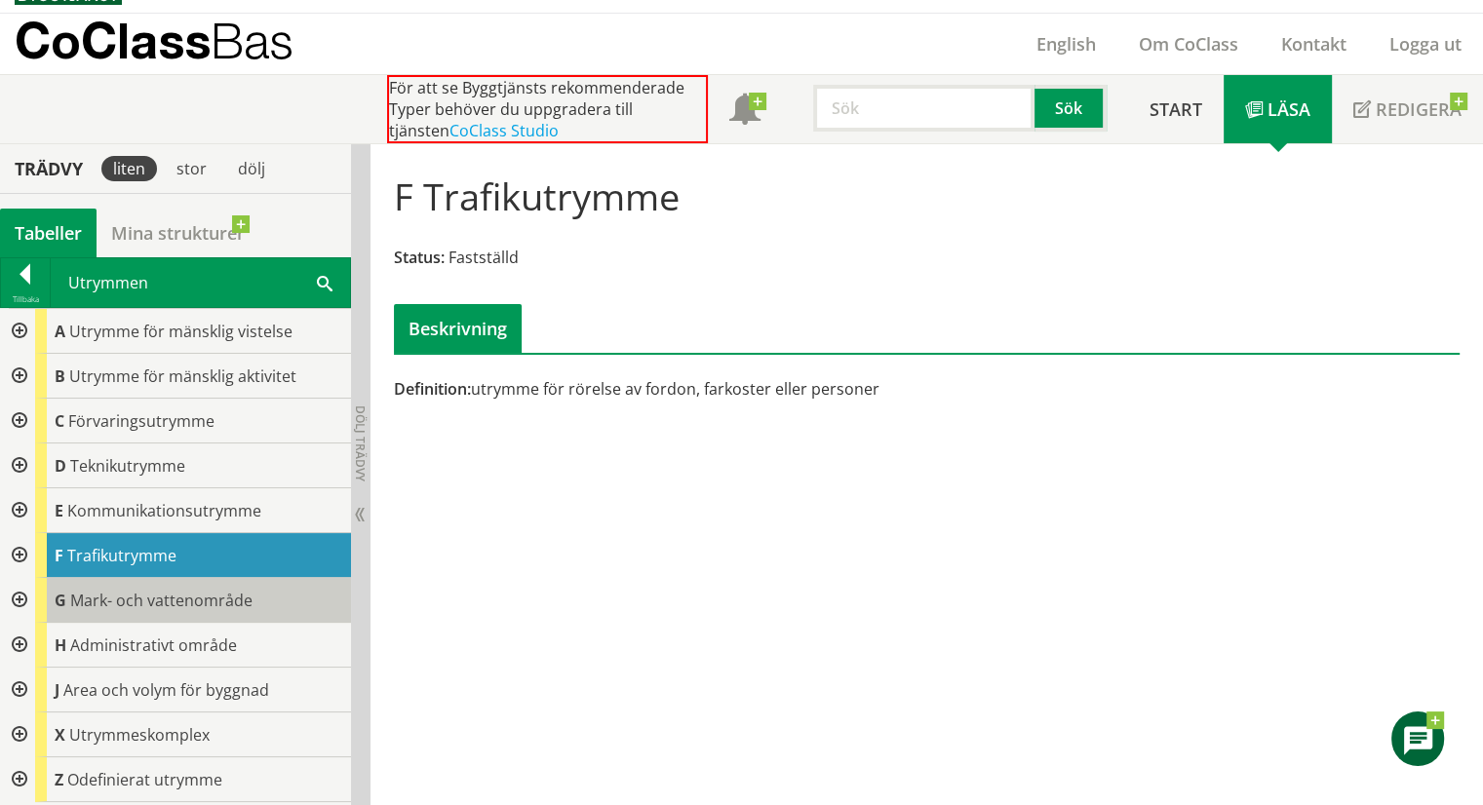
click at [140, 602] on span "Mark- och vattenområde" at bounding box center [161, 600] width 182 height 21
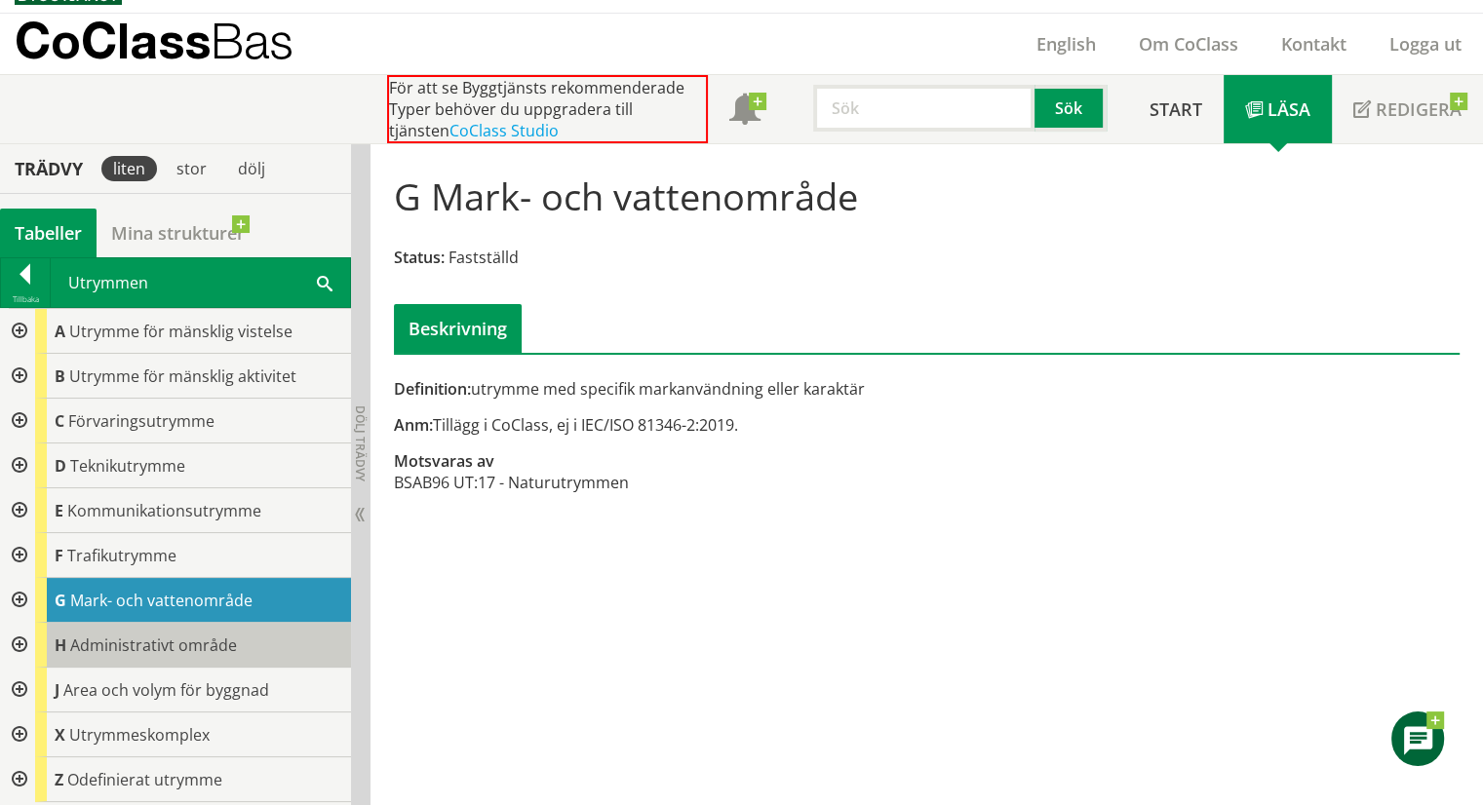
click at [136, 648] on span "Administrativt område" at bounding box center [153, 645] width 167 height 21
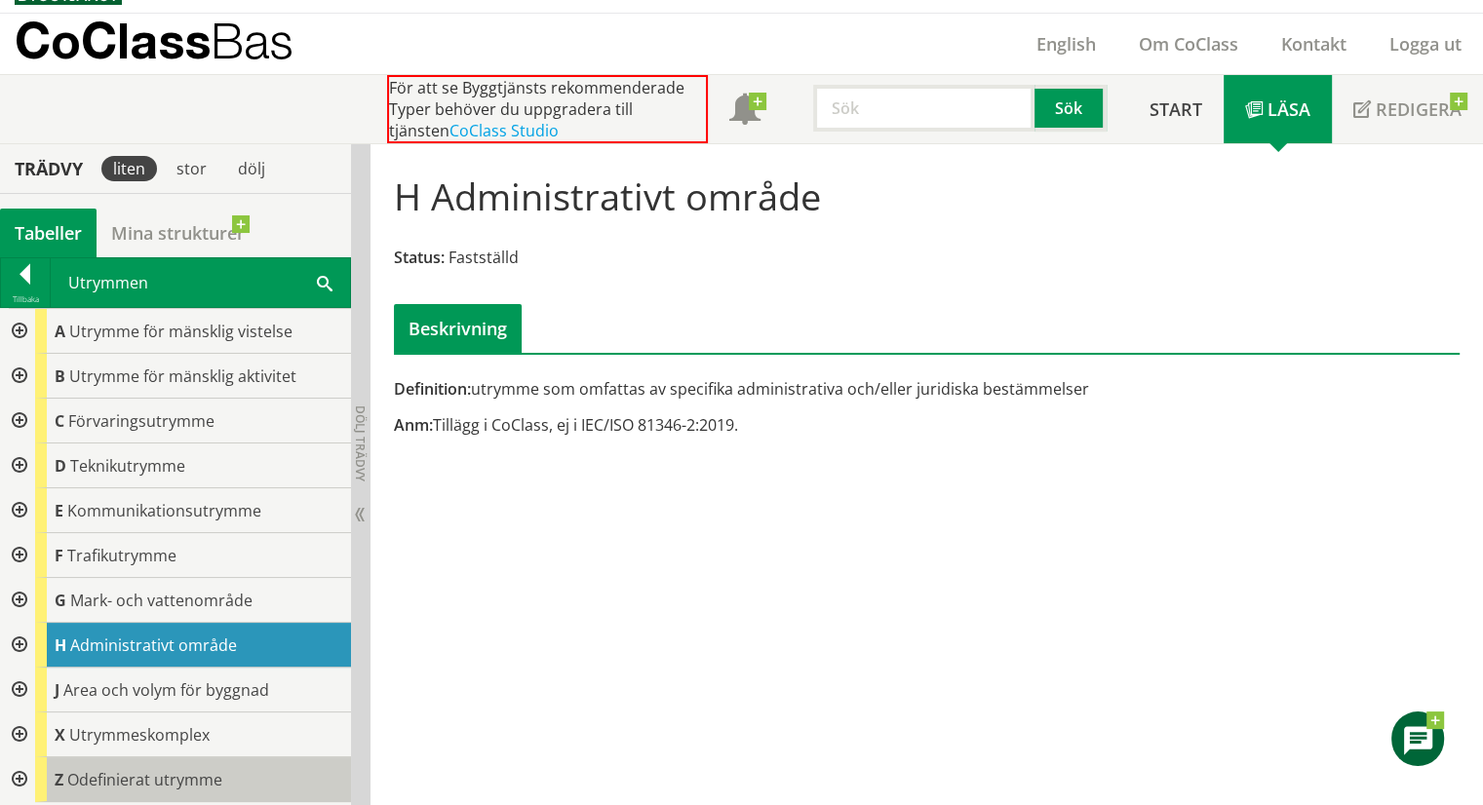
scroll to position [40, 0]
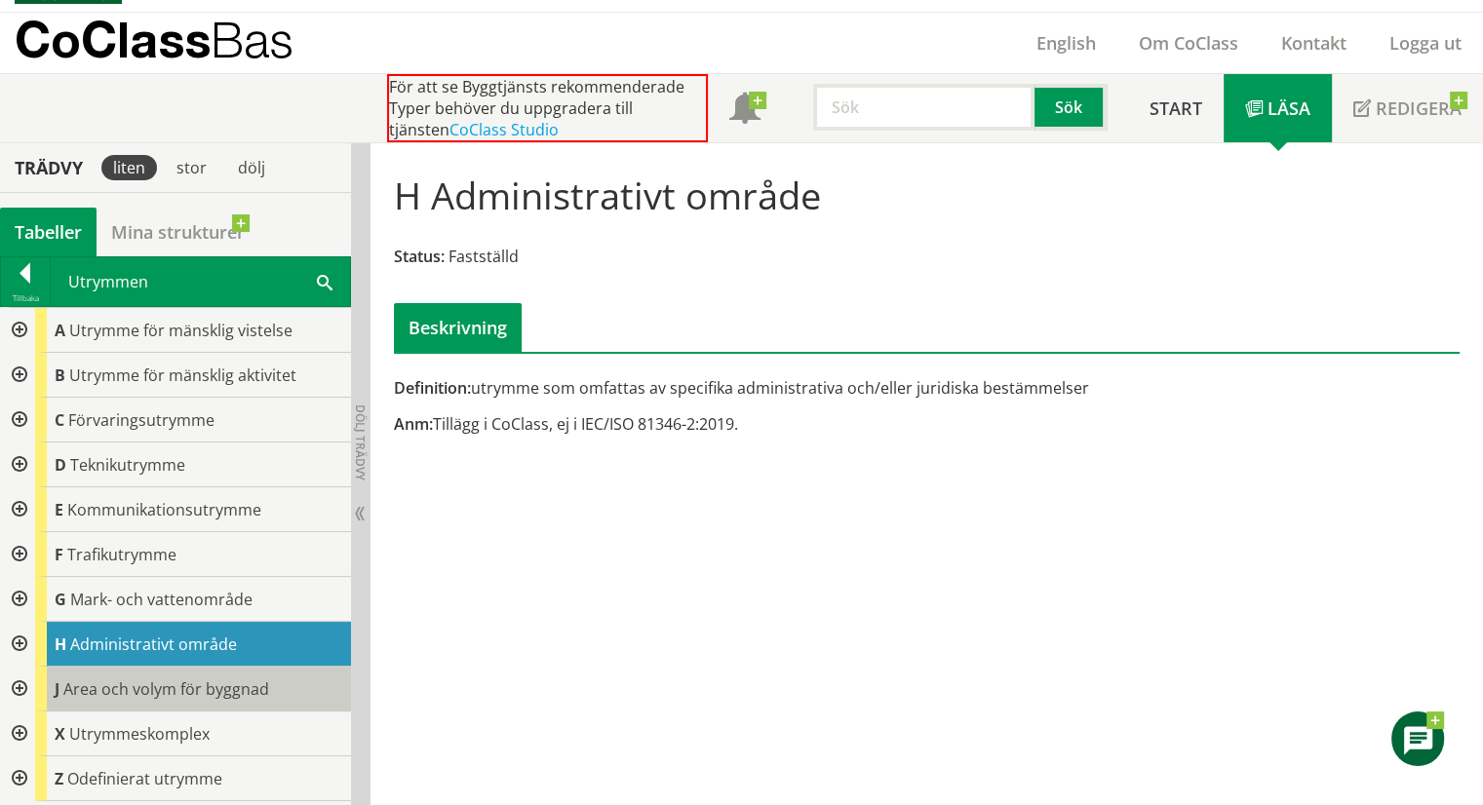
click at [145, 686] on span "Area och volym för byggnad" at bounding box center [166, 689] width 206 height 21
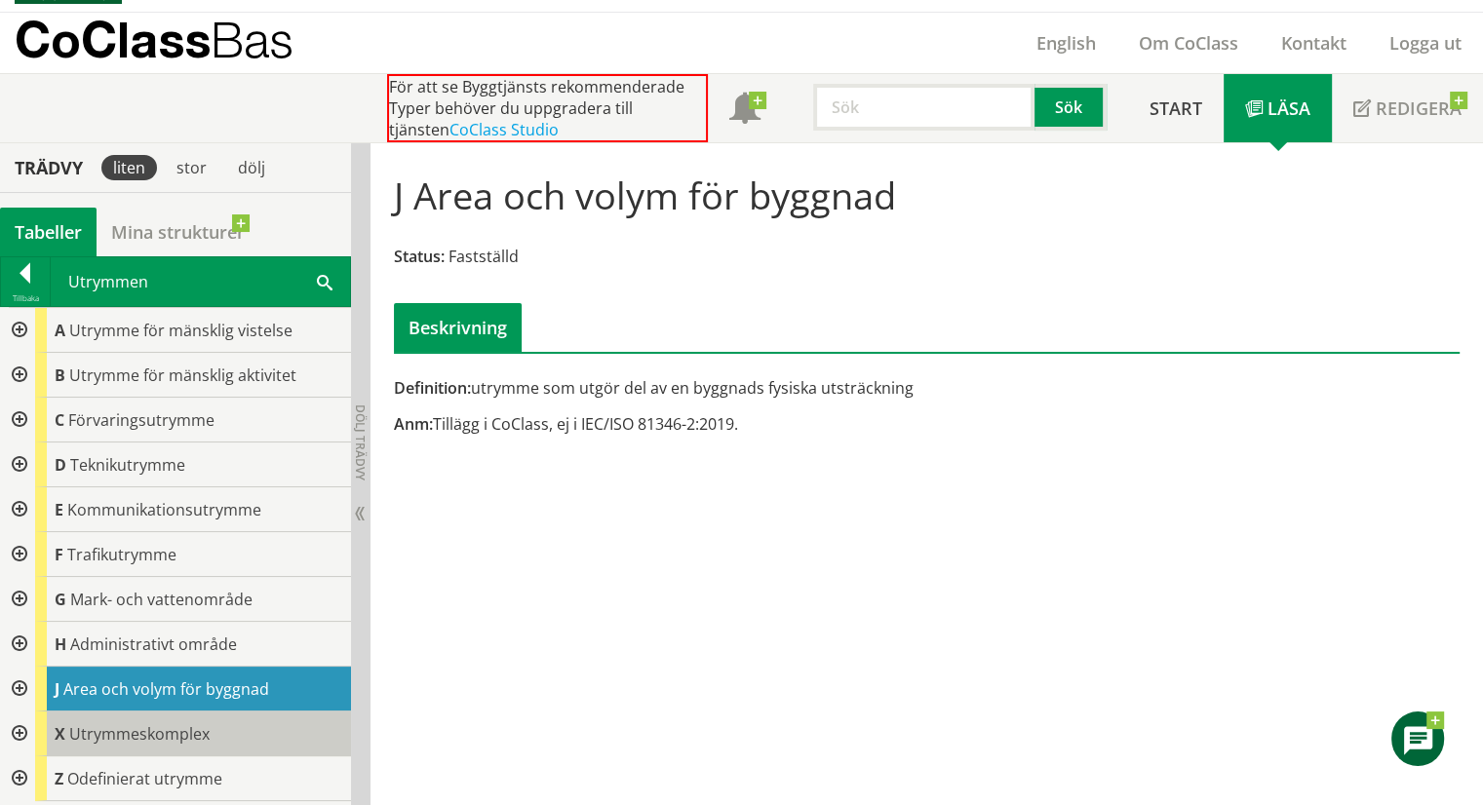
click at [179, 730] on span "Utrymmeskomplex" at bounding box center [139, 733] width 140 height 21
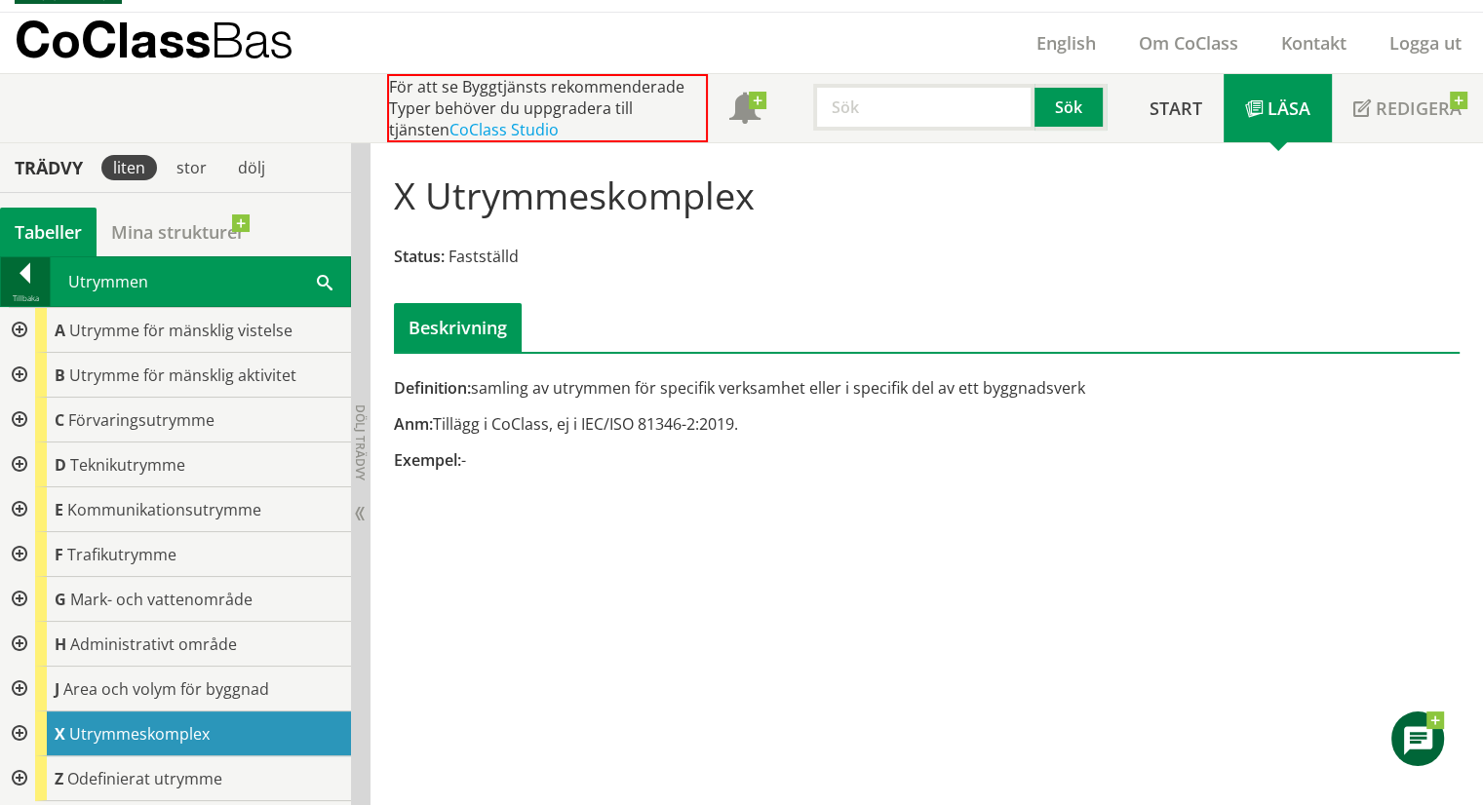
click at [31, 281] on div at bounding box center [25, 276] width 49 height 27
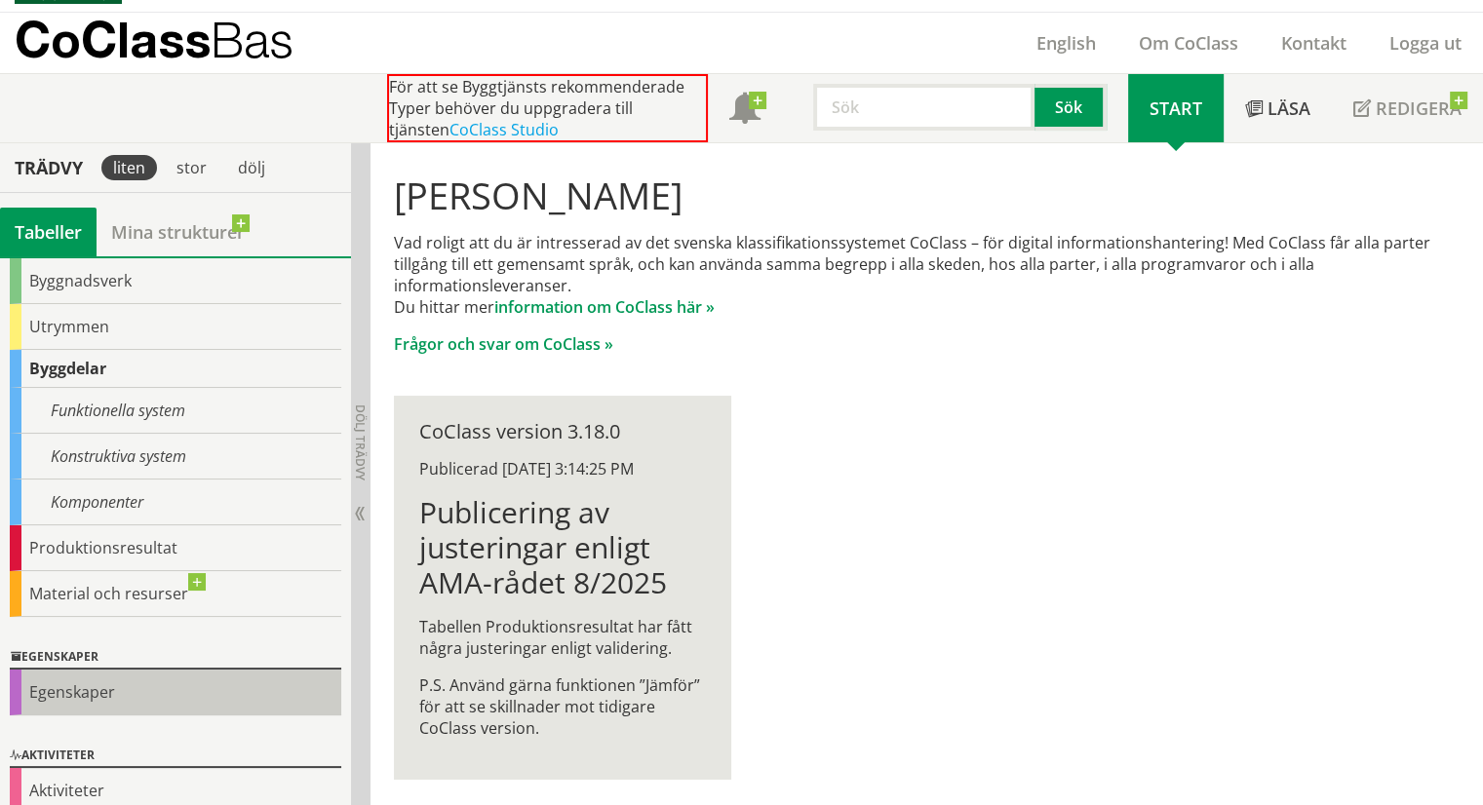
scroll to position [160, 0]
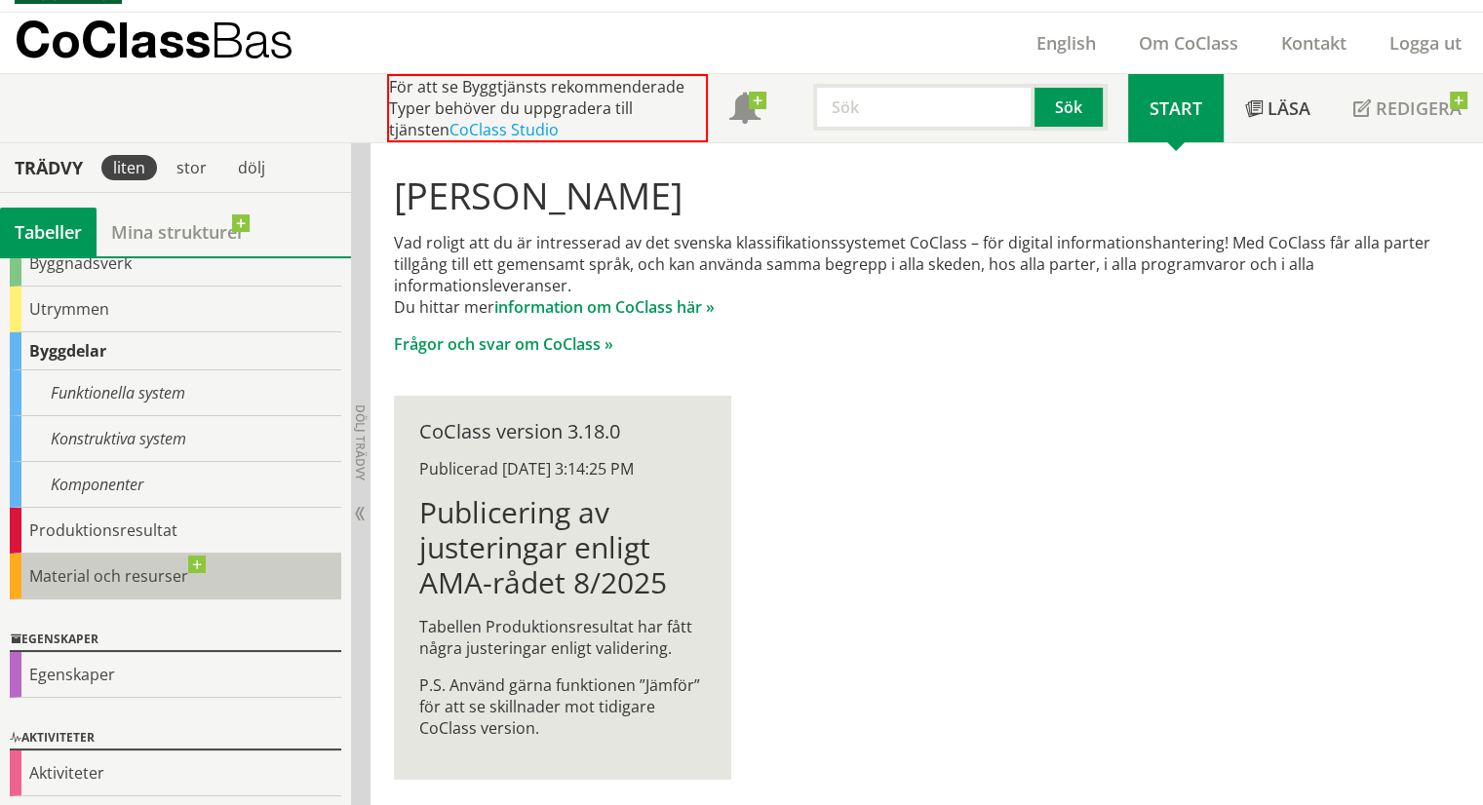
click at [144, 560] on div "Material och resurser" at bounding box center [175, 577] width 331 height 46
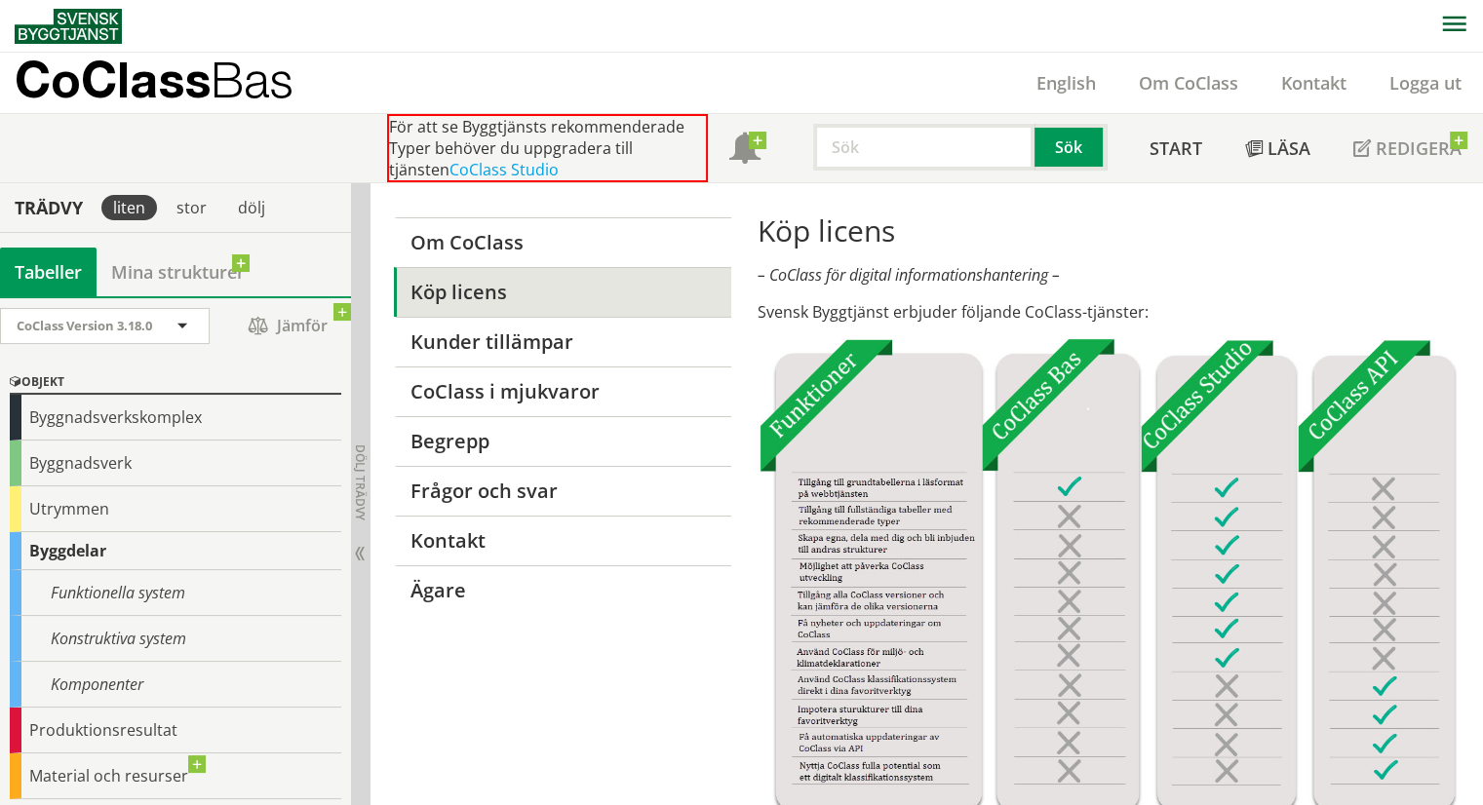
click at [204, 86] on p "CoClass Bas" at bounding box center [154, 79] width 279 height 22
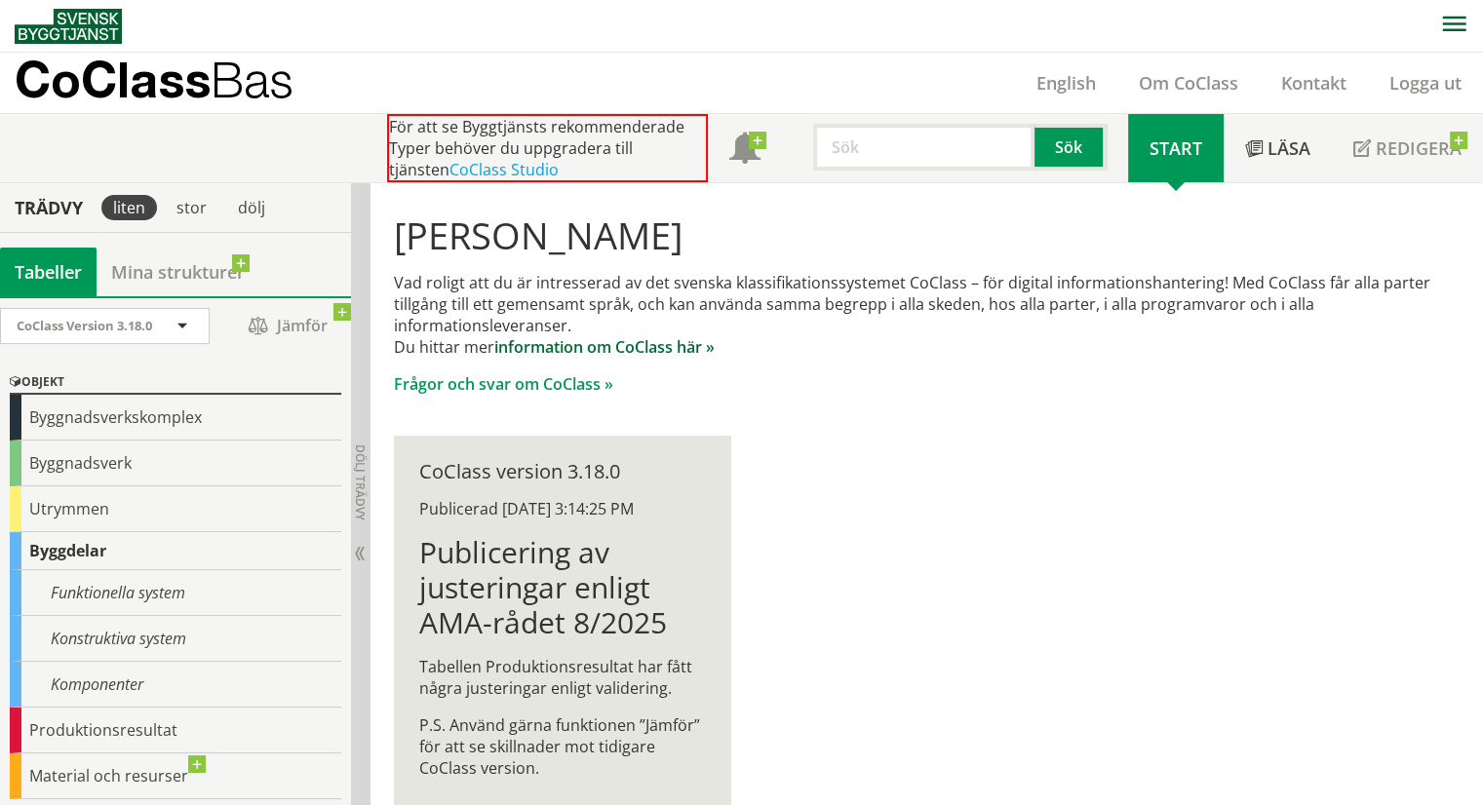
click at [629, 341] on link "information om CoClass här »" at bounding box center [604, 346] width 220 height 21
